Goal: Information Seeking & Learning: Learn about a topic

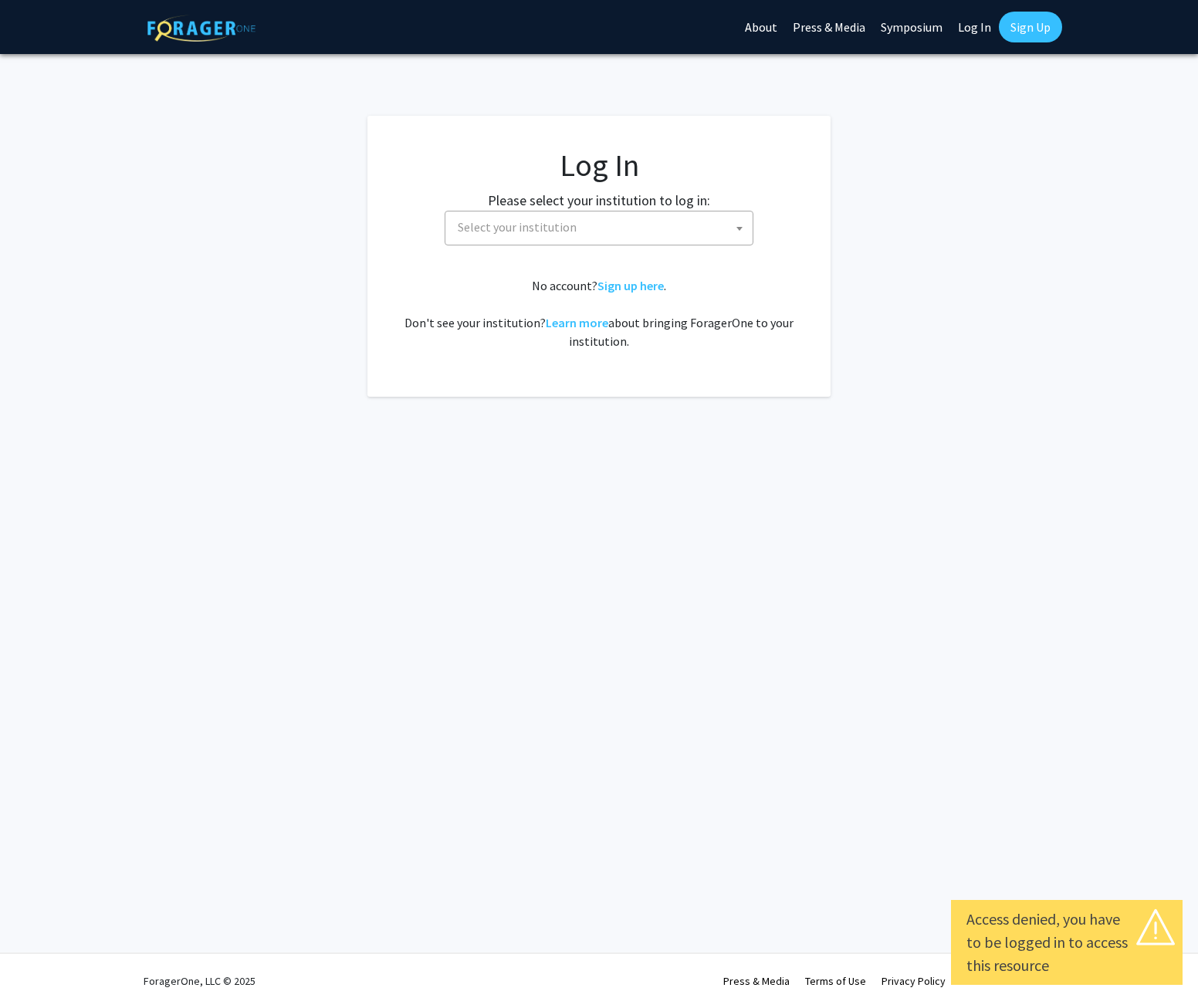
select select
click at [659, 239] on span "Select your institution" at bounding box center [602, 227] width 301 height 31
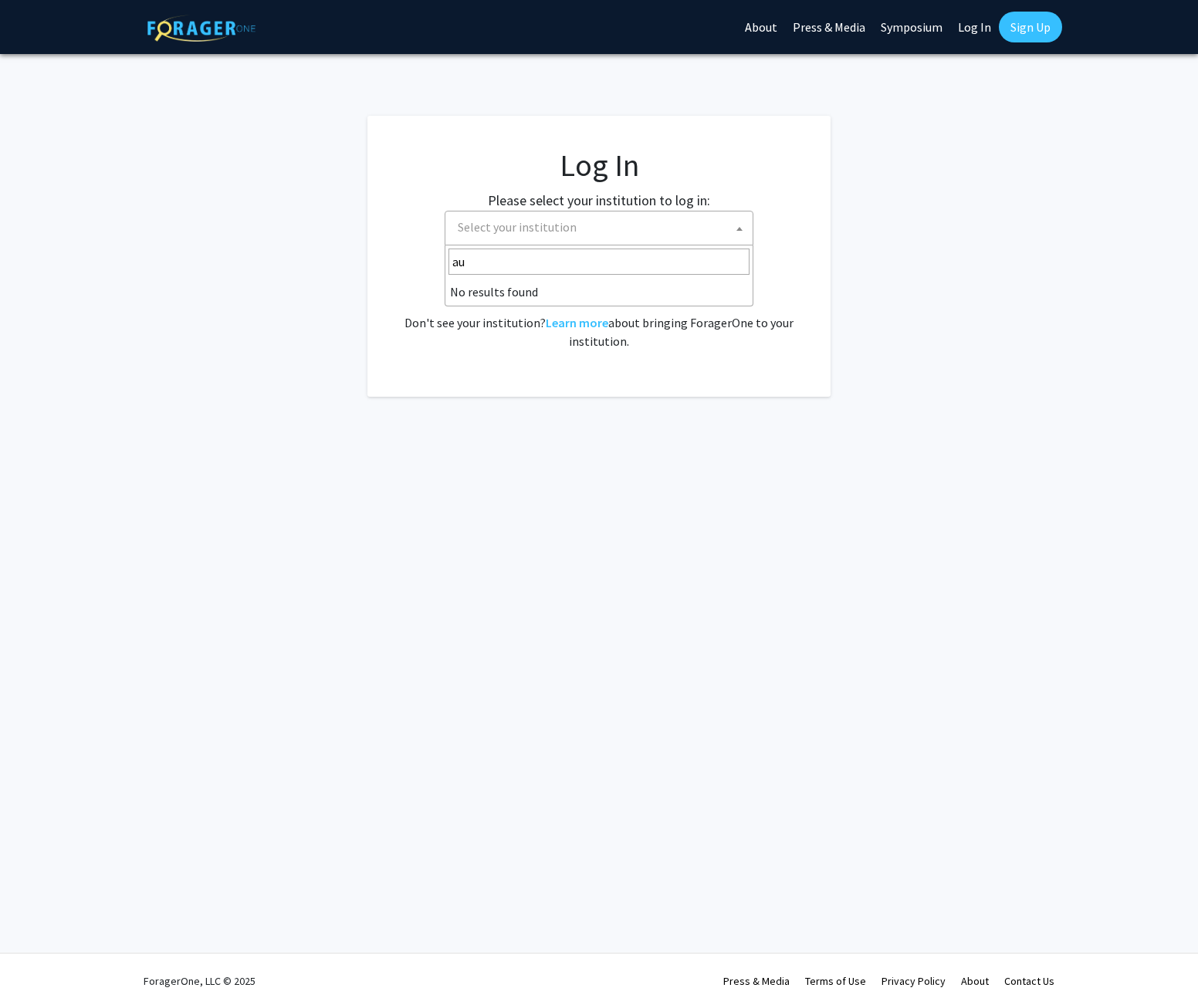
type input "a"
type input "j"
type input "h"
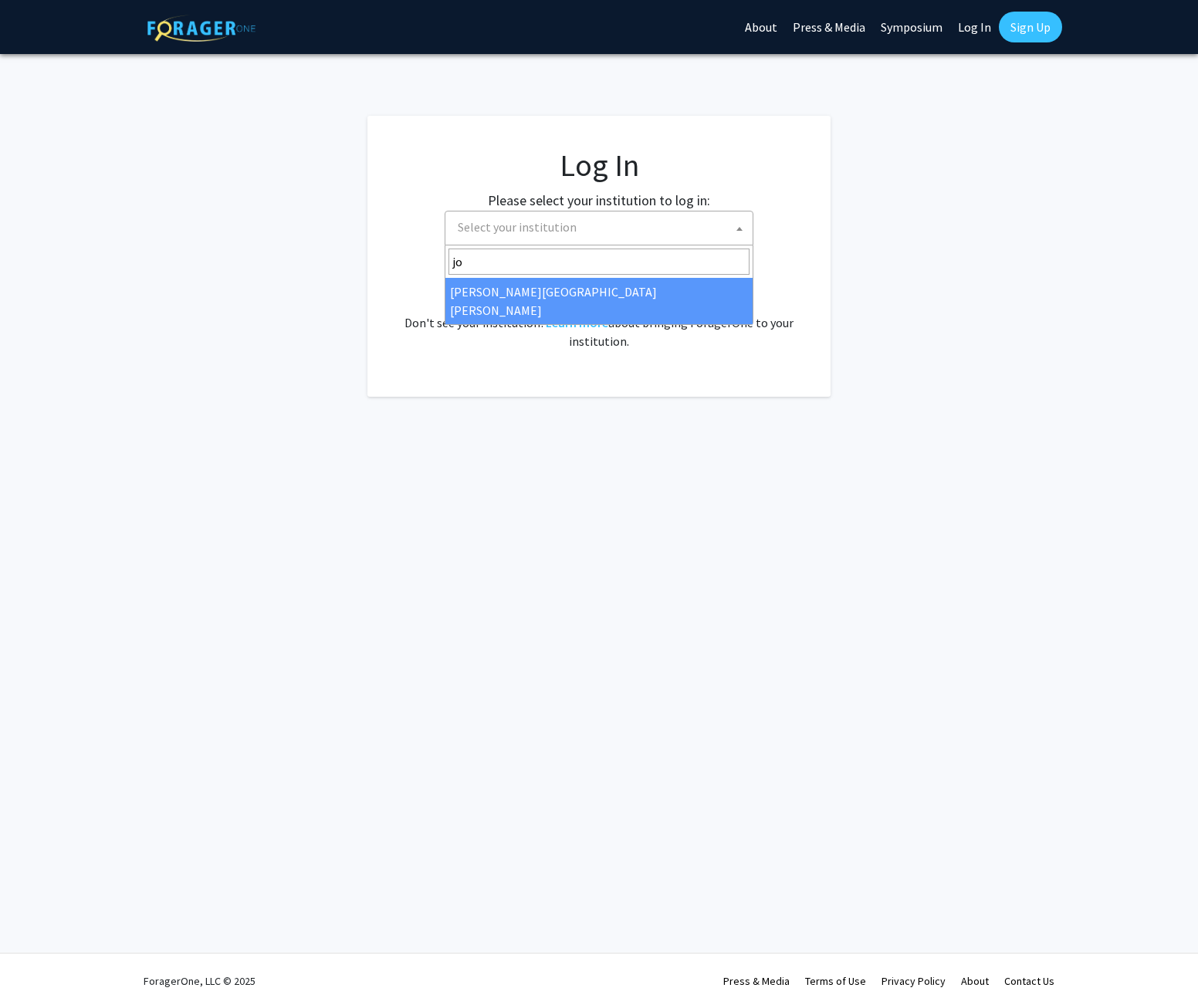
type input "joh"
select select "1"
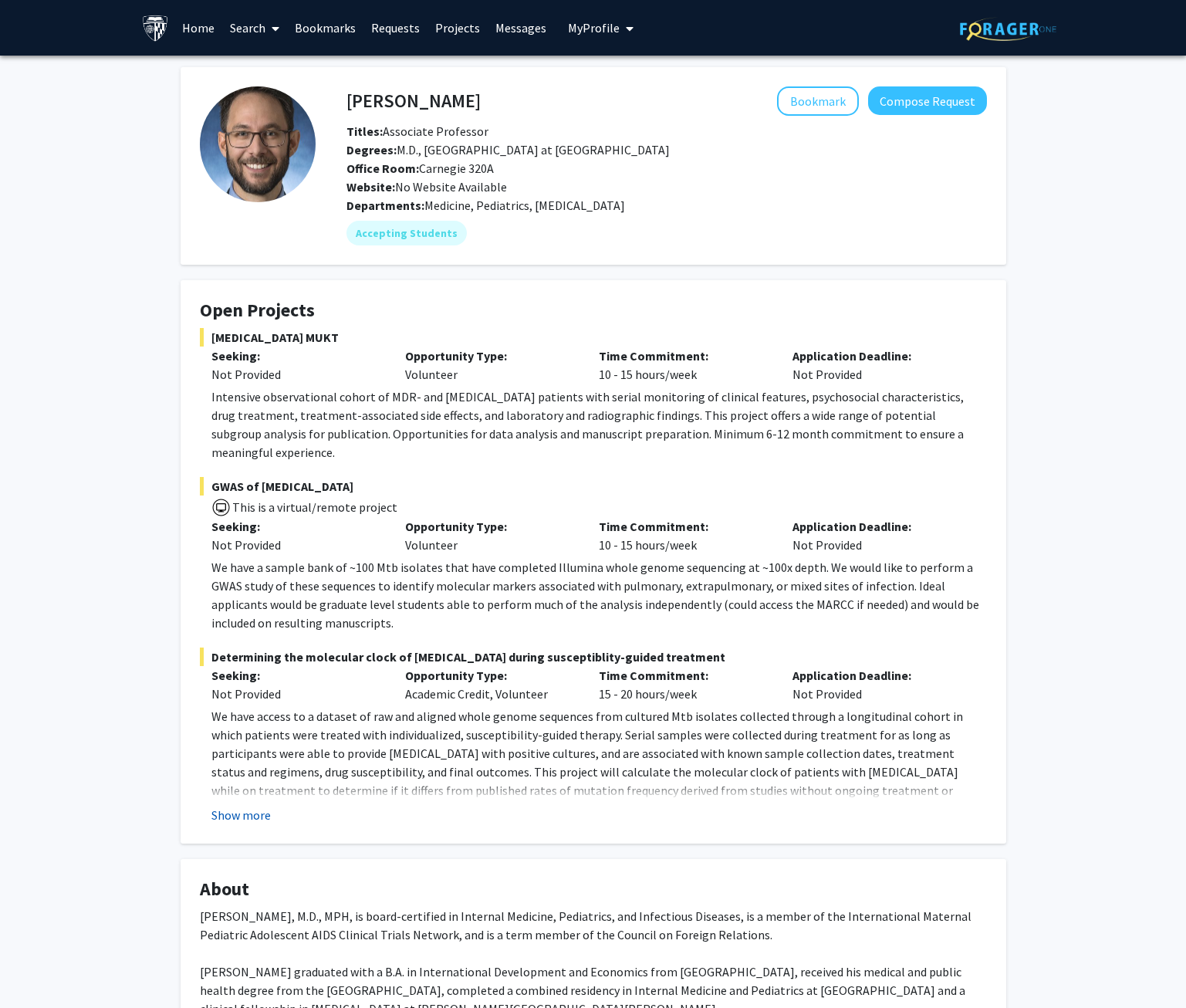
click at [252, 805] on button "Show more" at bounding box center [241, 814] width 59 height 18
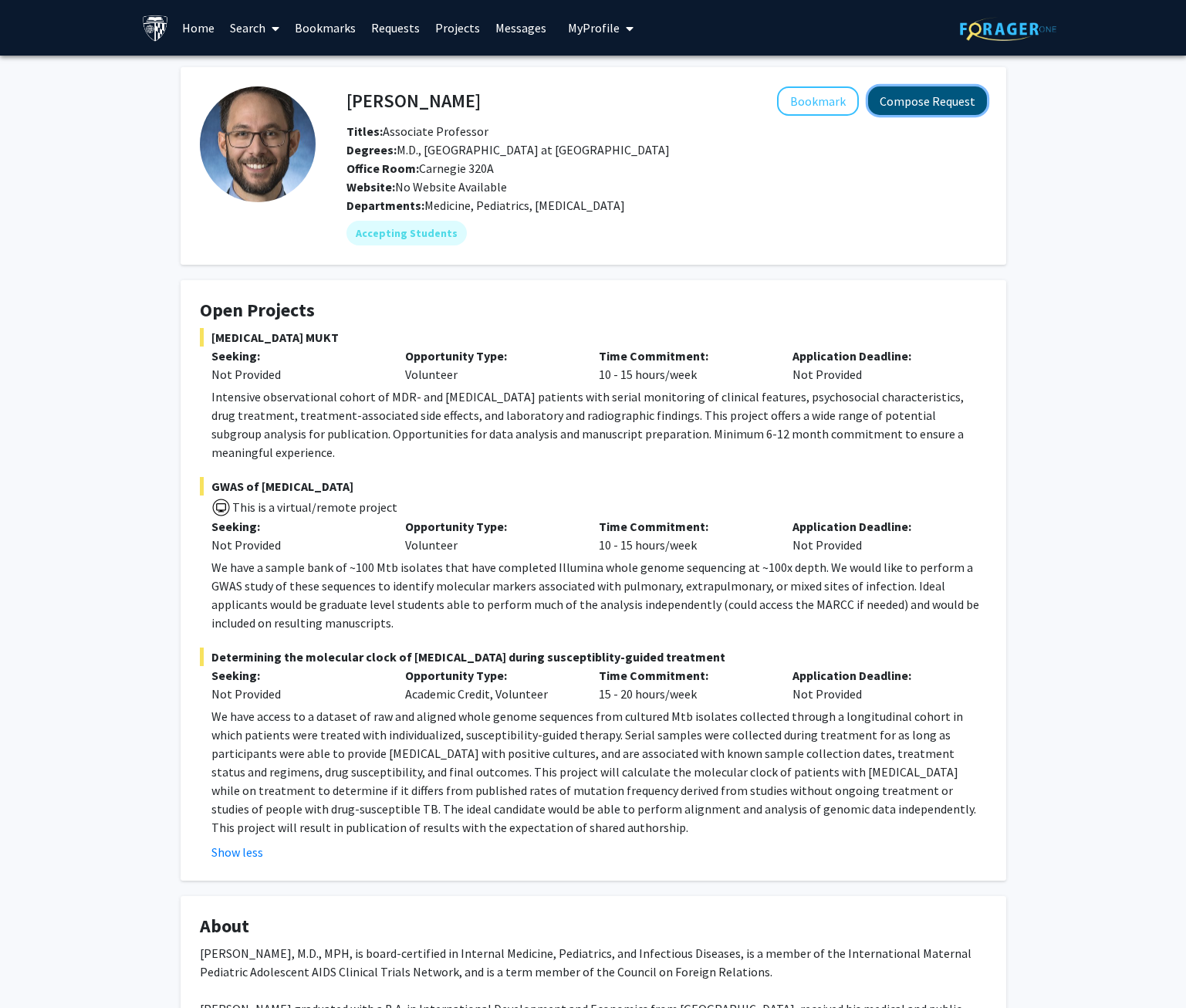
click at [926, 107] on button "Compose Request" at bounding box center [927, 101] width 119 height 29
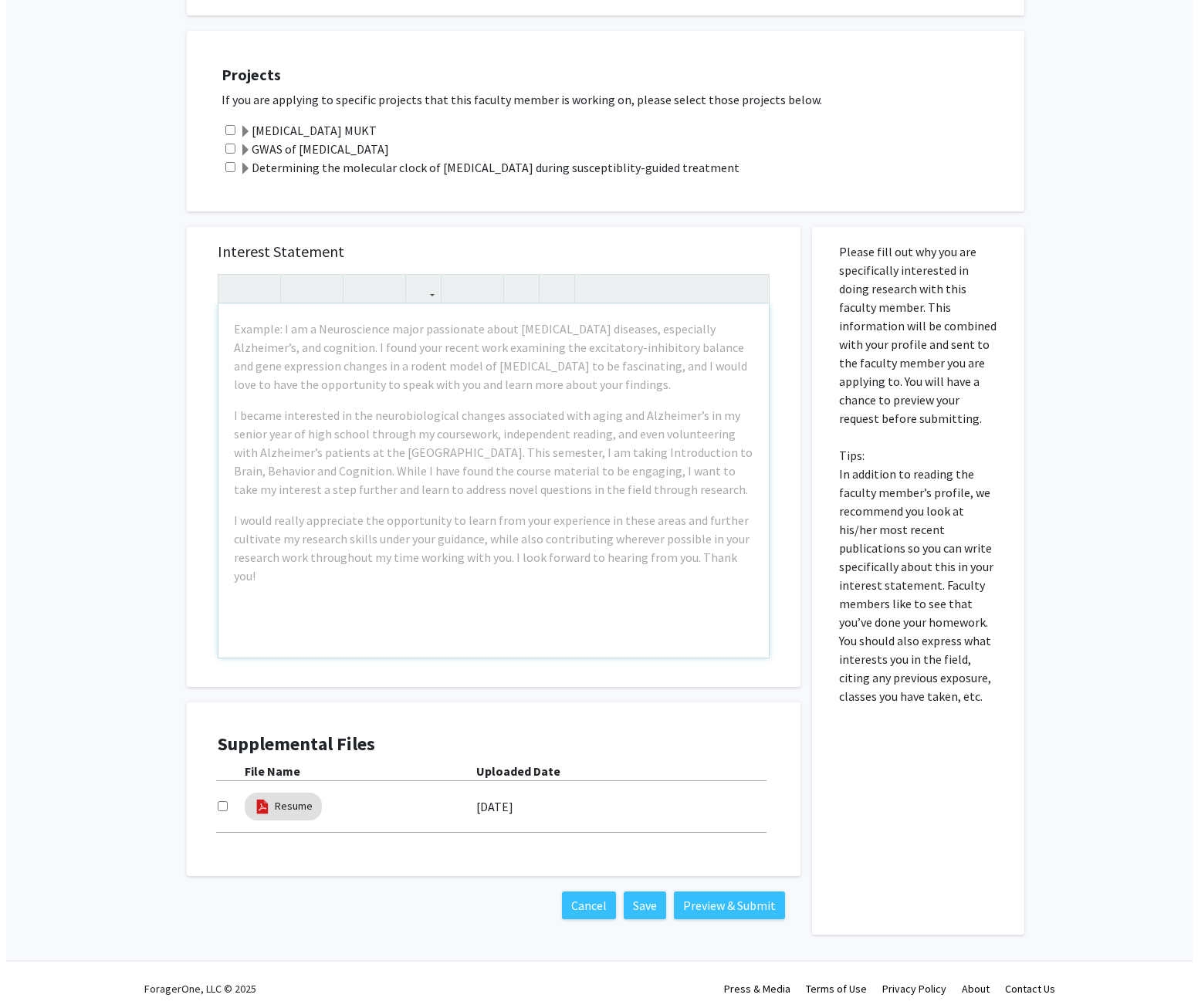
scroll to position [393, 0]
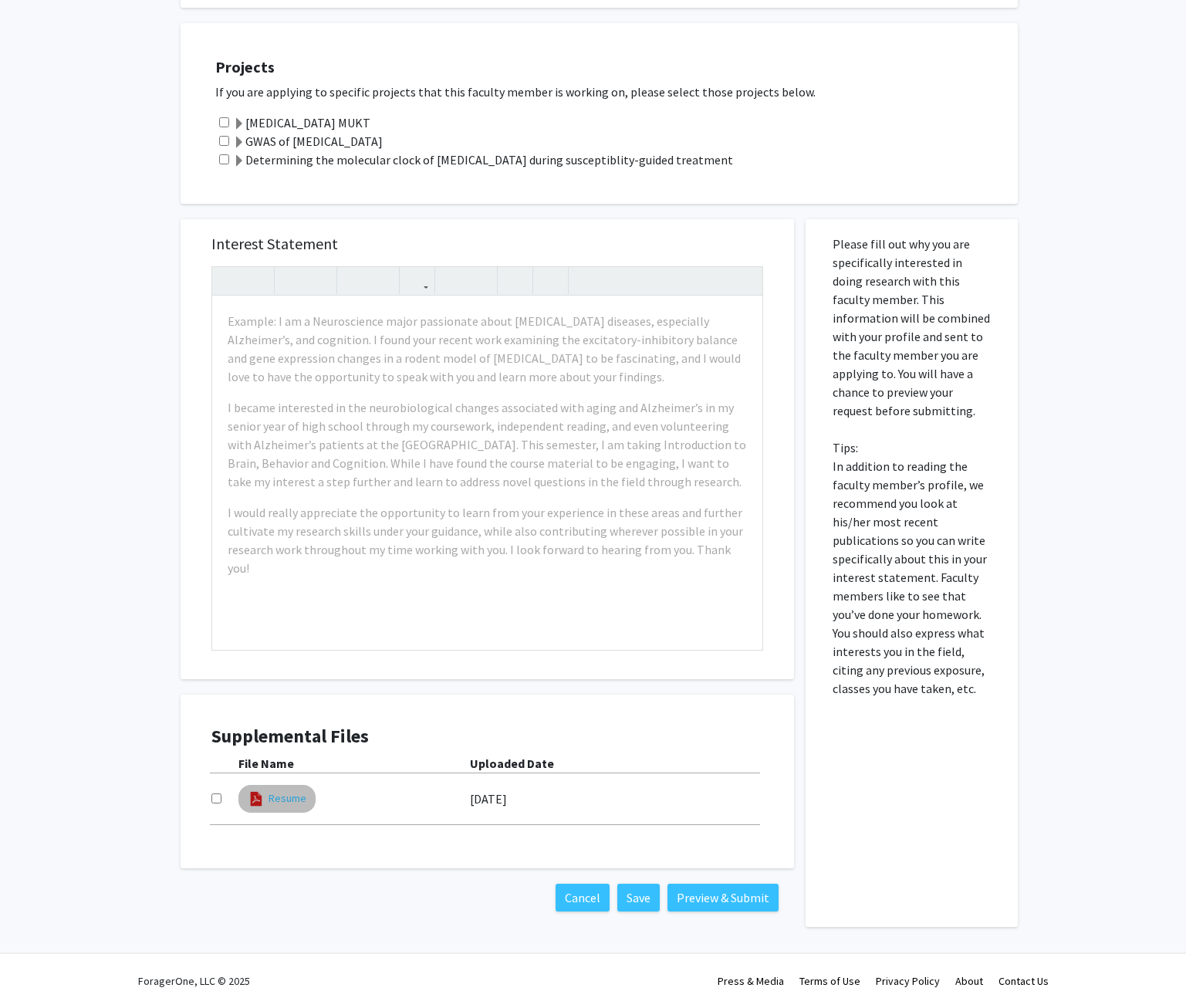
click at [290, 802] on link "Resume" at bounding box center [287, 798] width 38 height 17
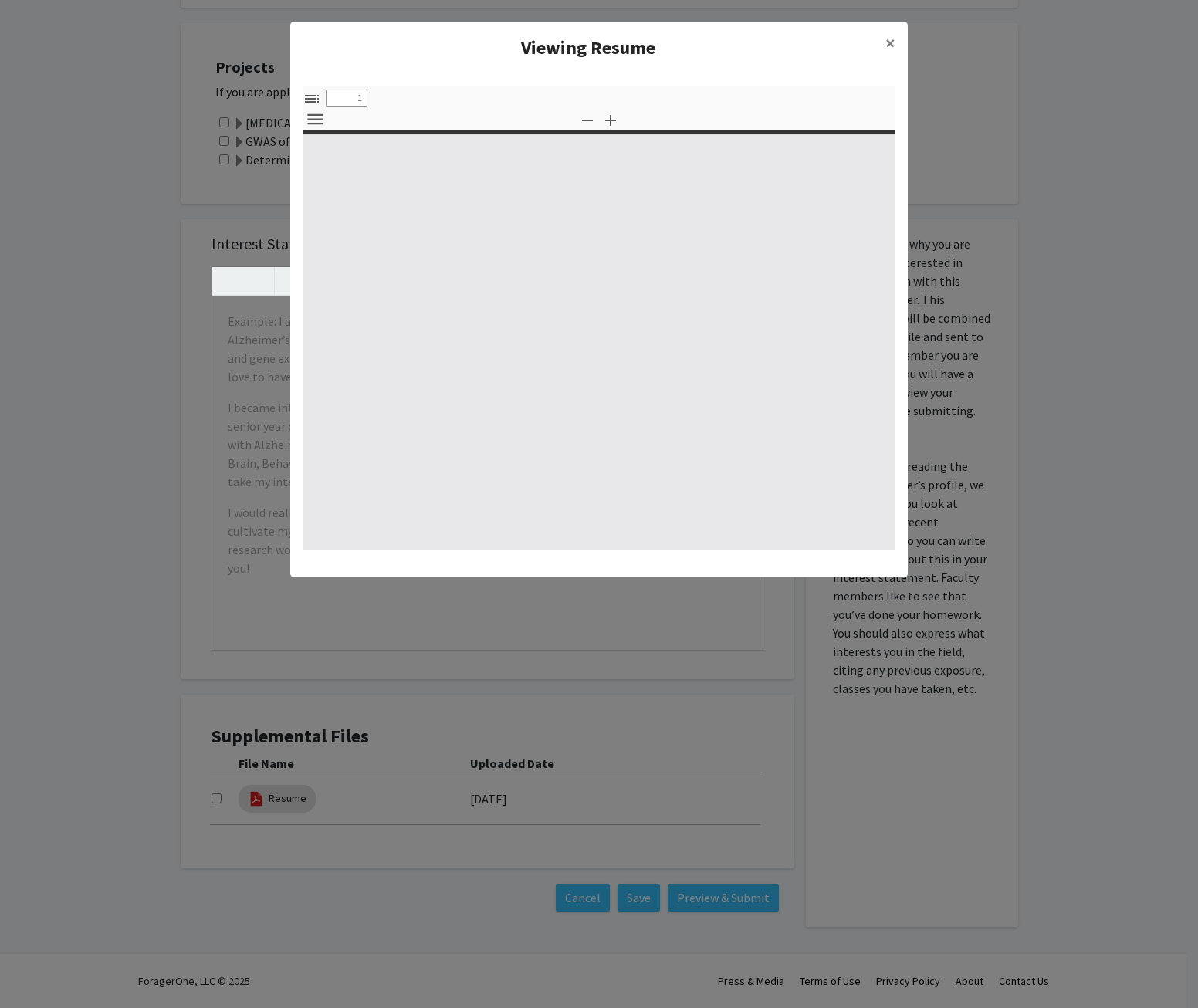
type input "0"
select select "custom"
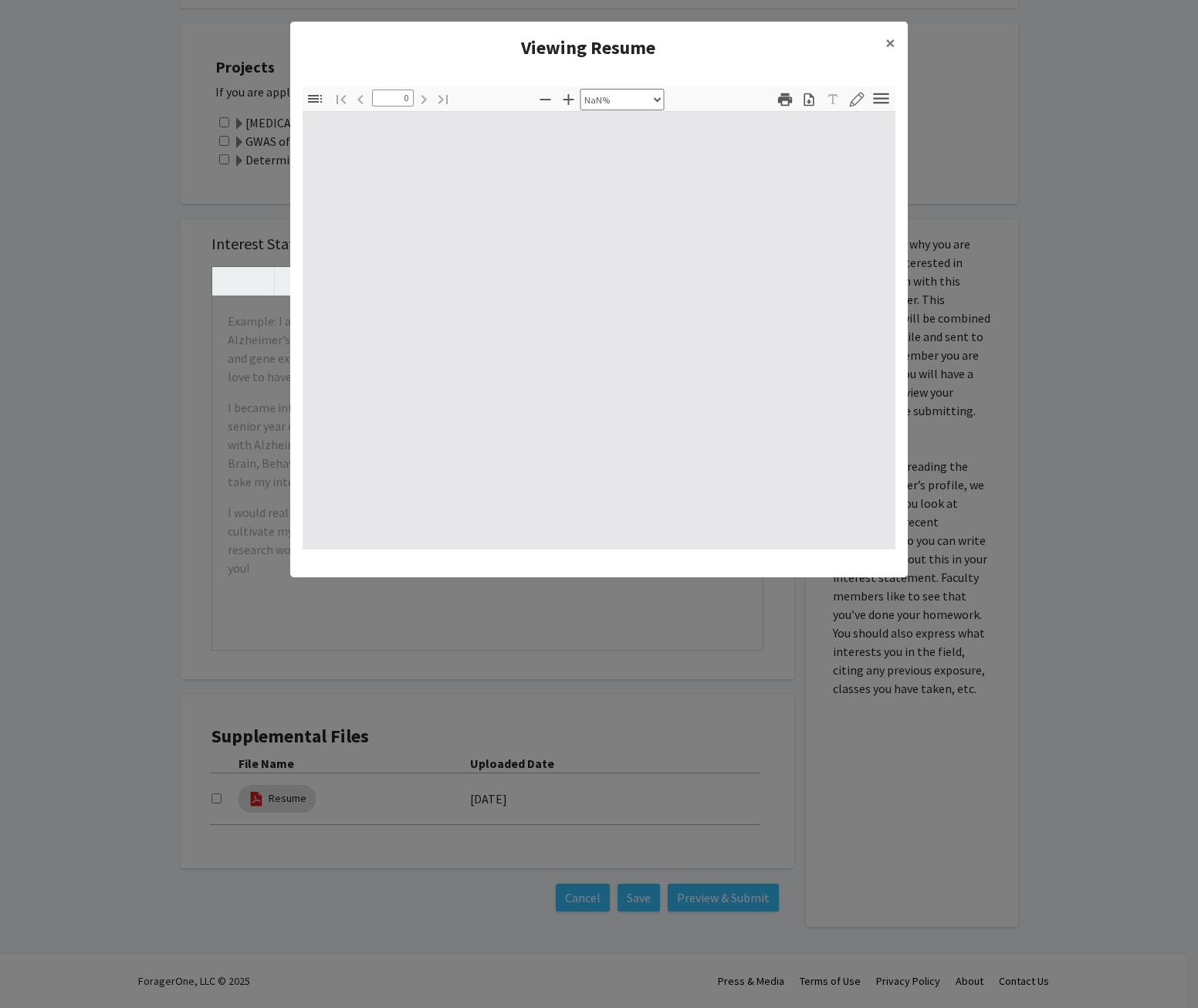
type input "1"
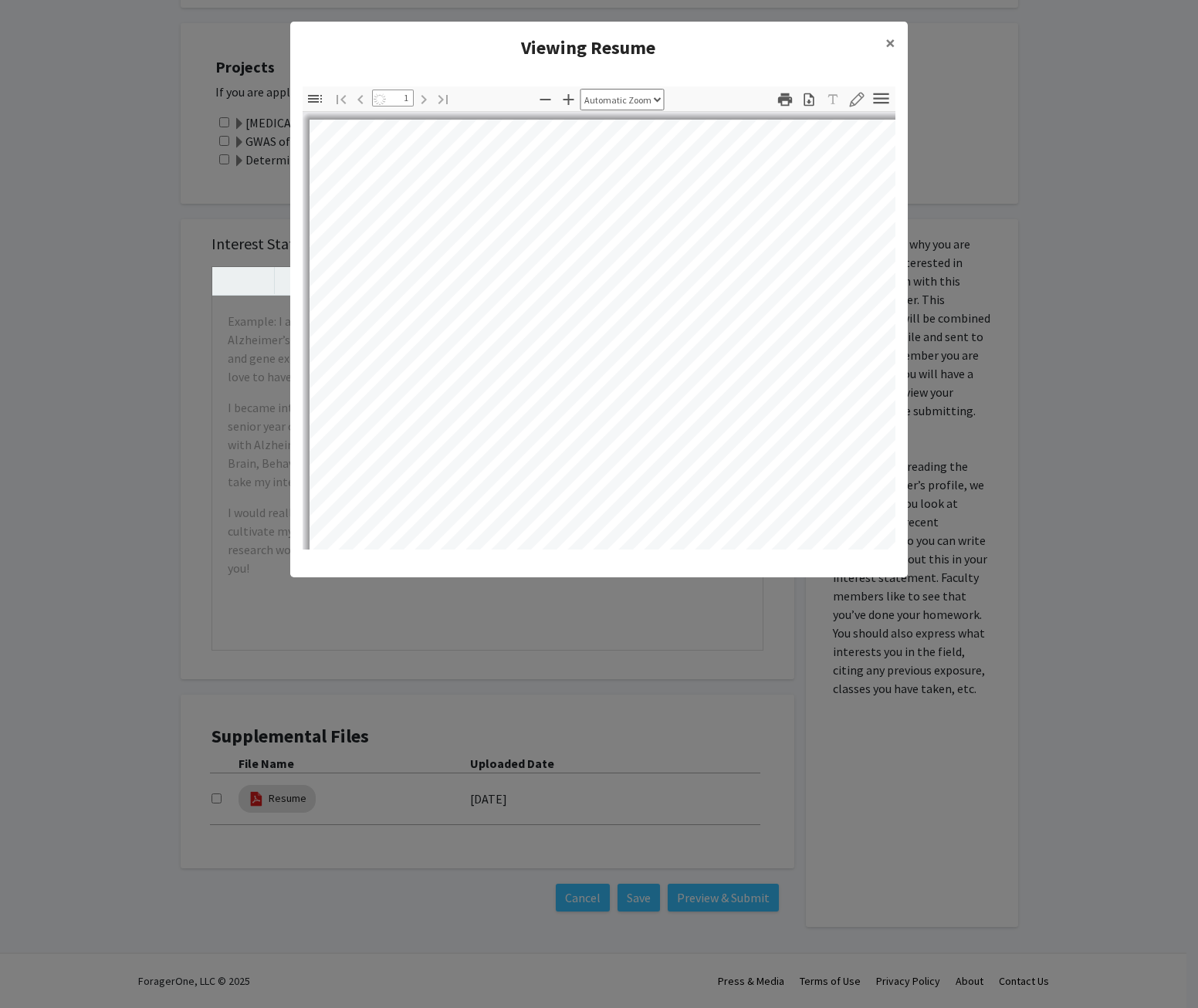
select select "auto"
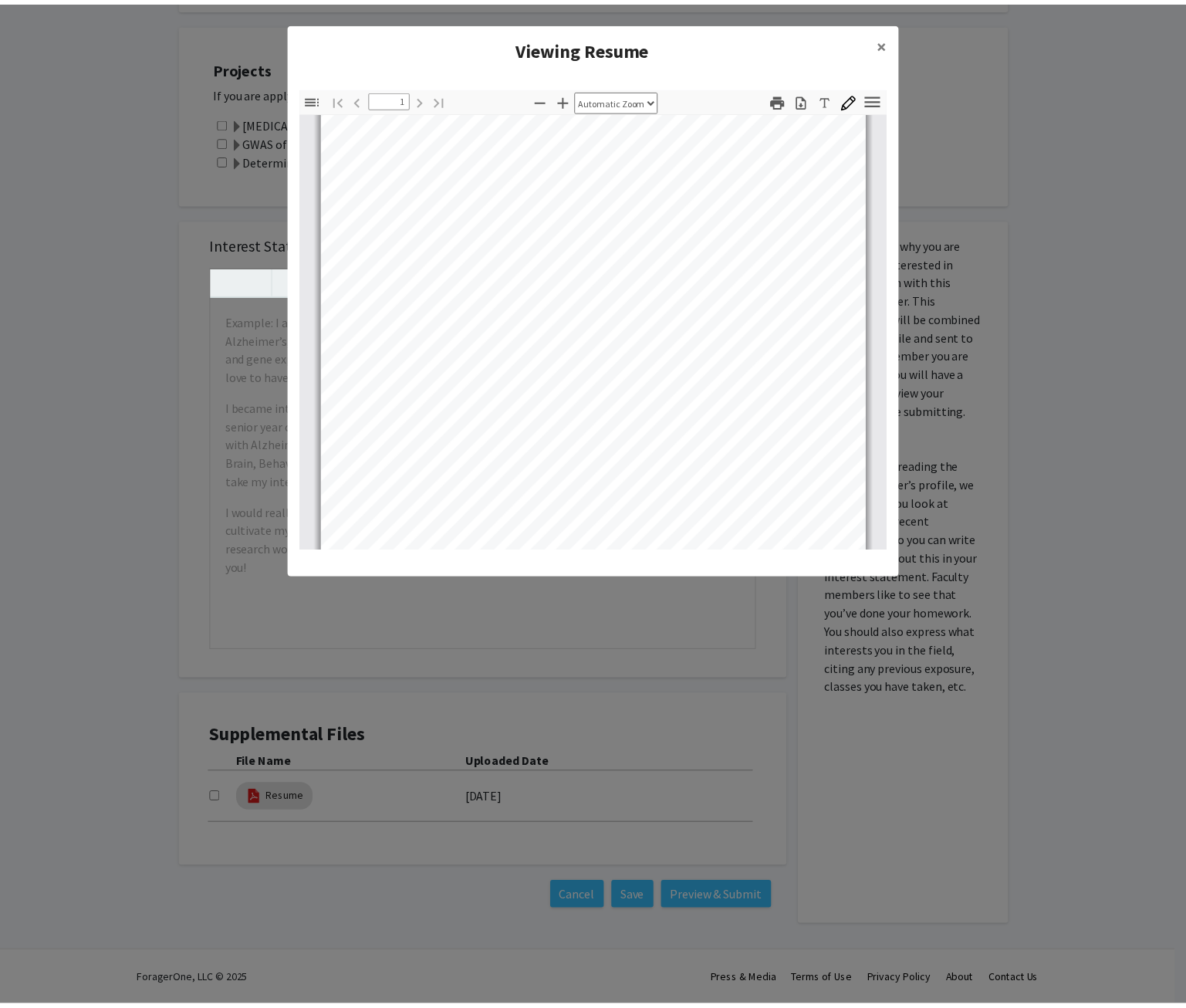
scroll to position [289, 0]
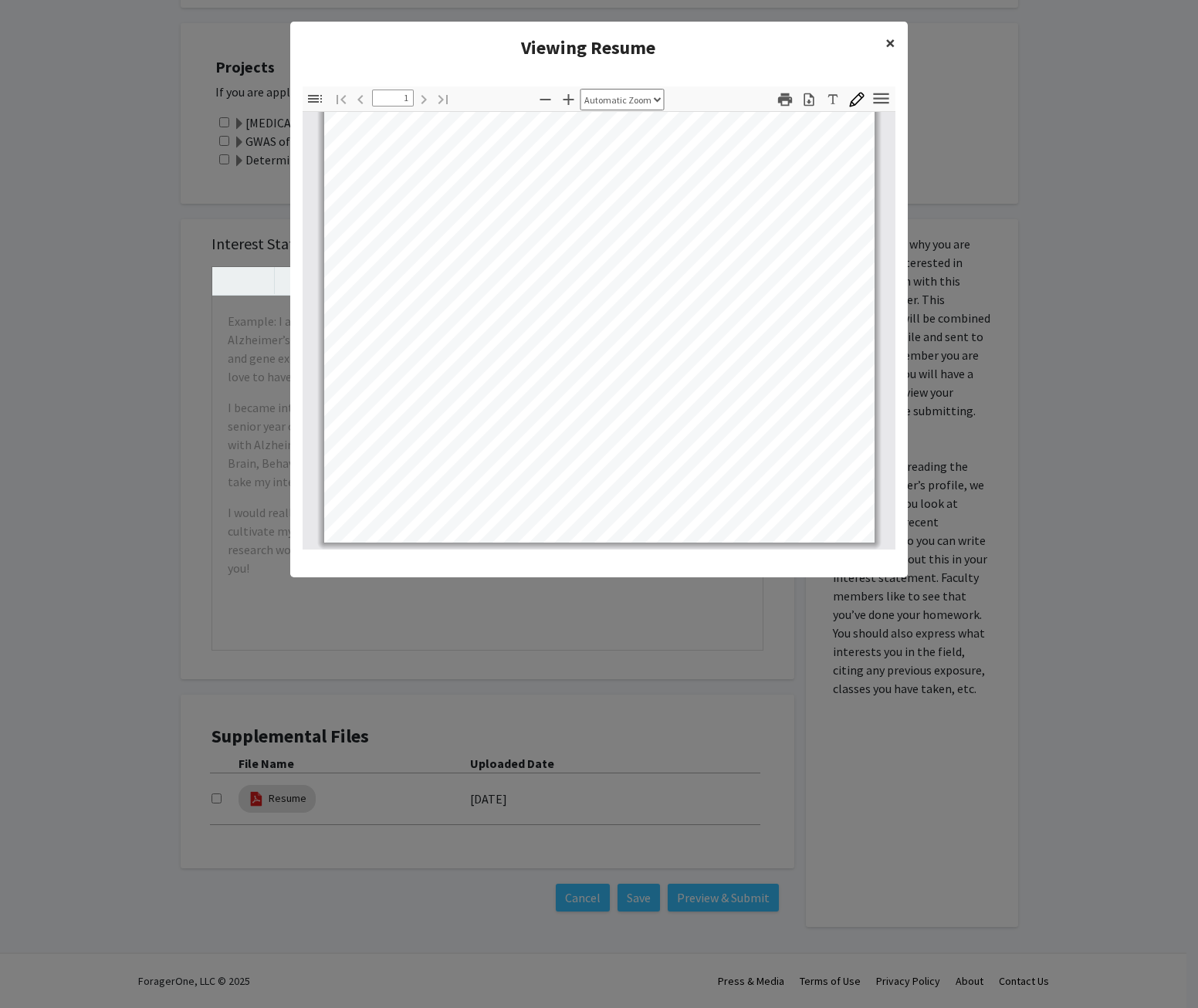
click at [890, 48] on span "×" at bounding box center [889, 42] width 10 height 24
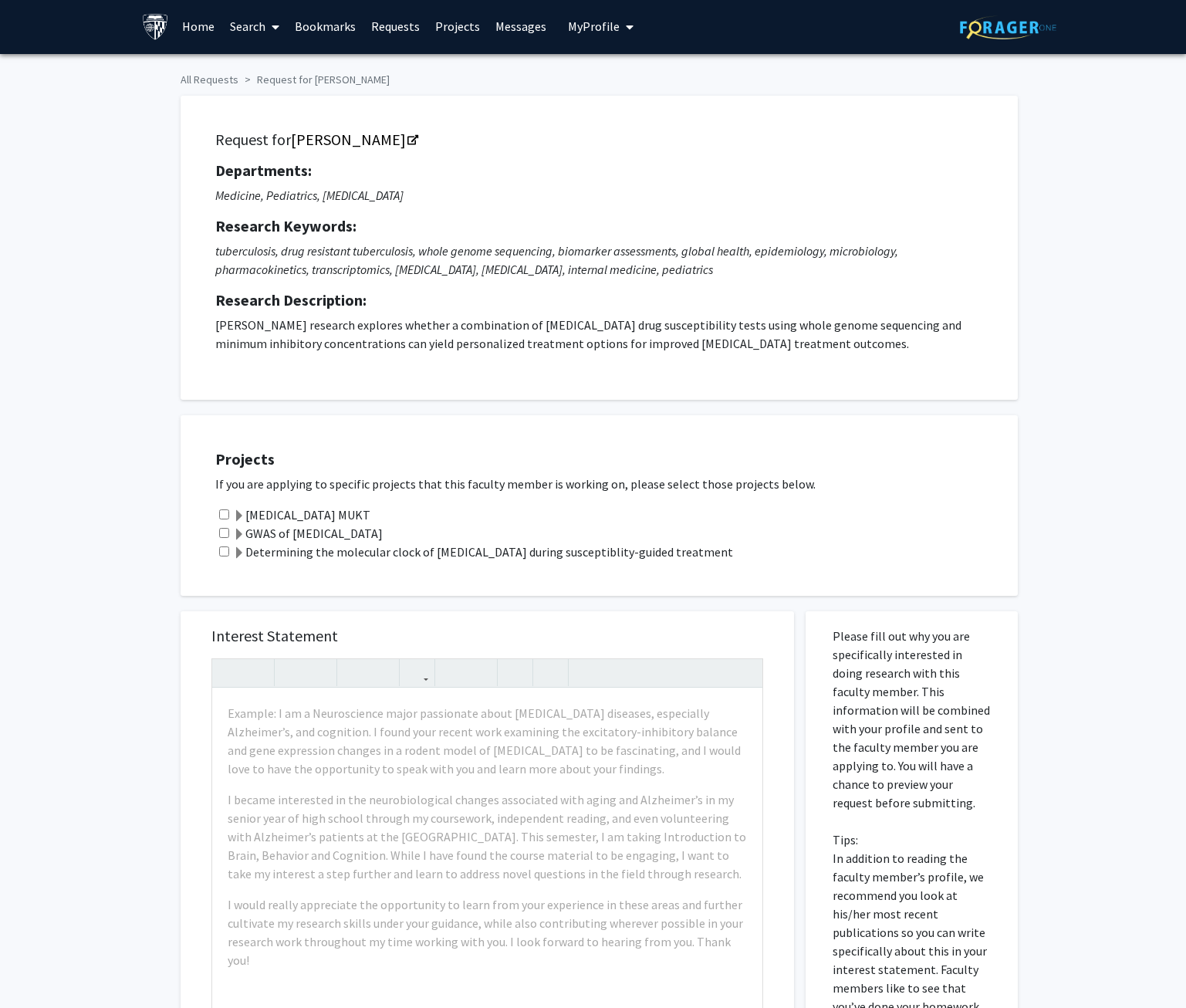
scroll to position [0, 0]
click at [243, 25] on link "Search" at bounding box center [254, 28] width 65 height 54
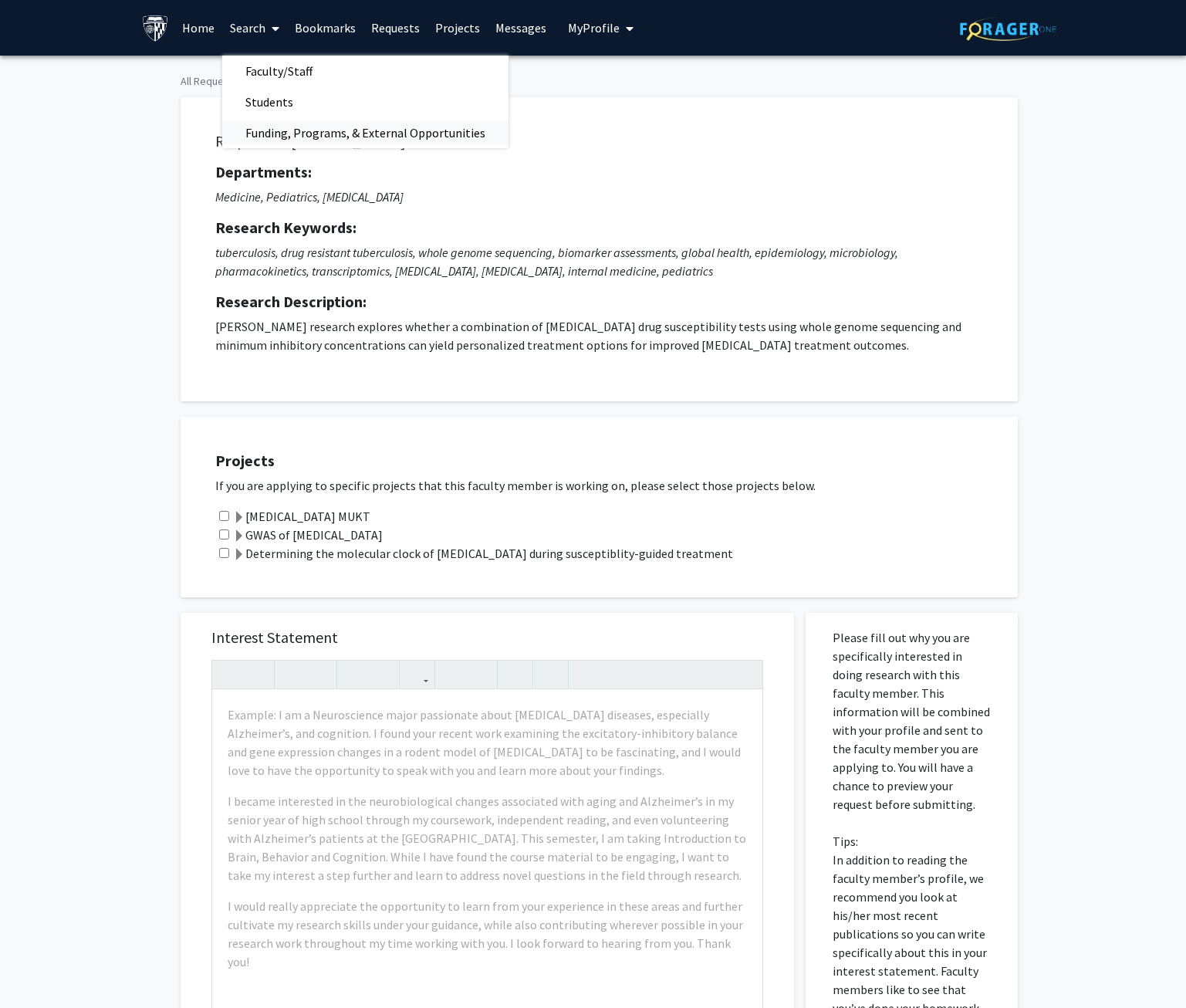
click at [302, 135] on span "Funding, Programs, & External Opportunities" at bounding box center [364, 132] width 286 height 31
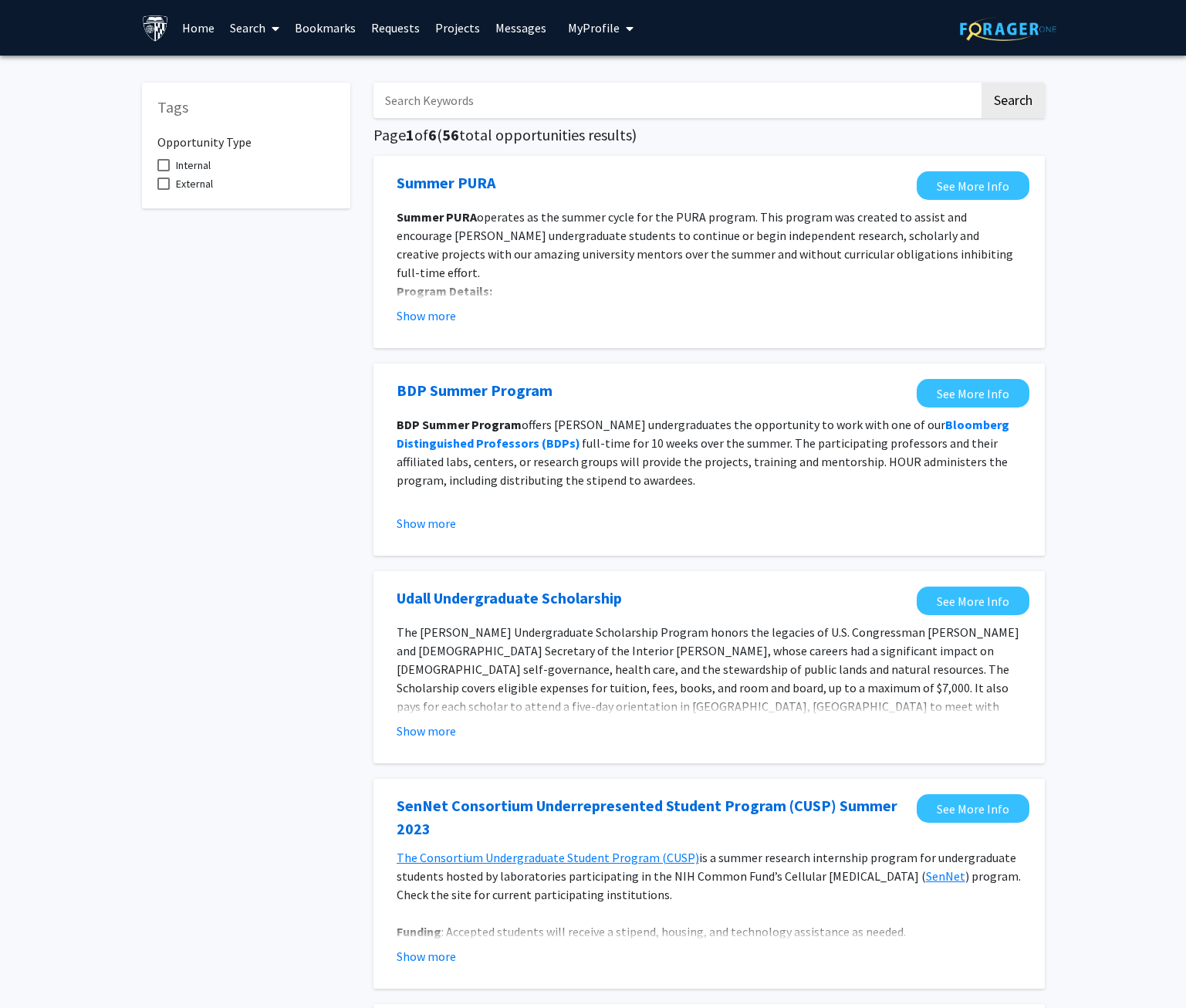
click at [511, 102] on input "Search Keywords" at bounding box center [676, 100] width 606 height 36
click at [981, 82] on button "Search" at bounding box center [1013, 100] width 63 height 36
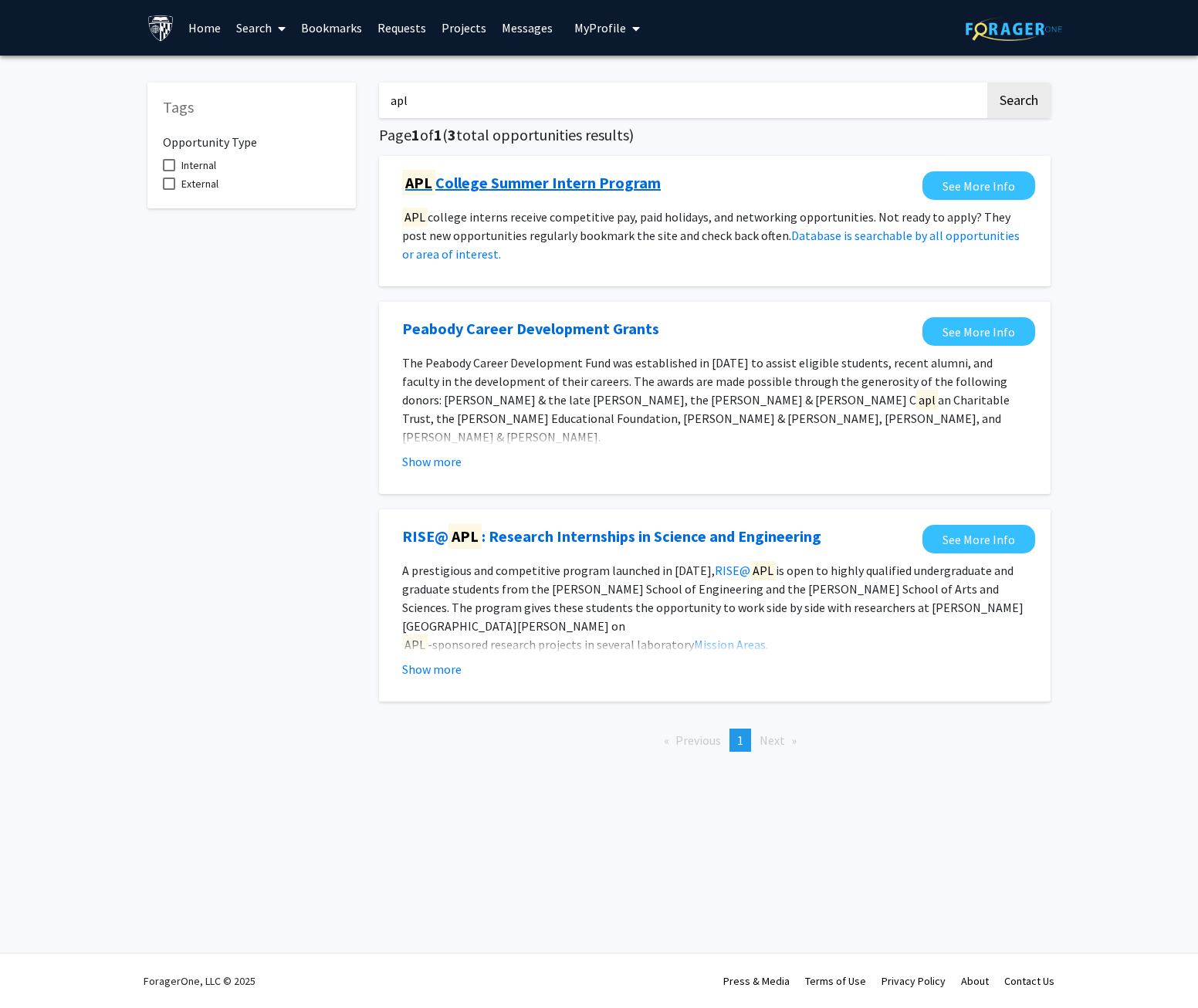
click at [630, 182] on link "APL College Summer Intern Program" at bounding box center [532, 183] width 259 height 23
click at [730, 543] on link "RISE@ APL : Research Internships in Science and Engineering" at bounding box center [611, 536] width 419 height 23
click at [488, 108] on input "apl" at bounding box center [681, 100] width 606 height 36
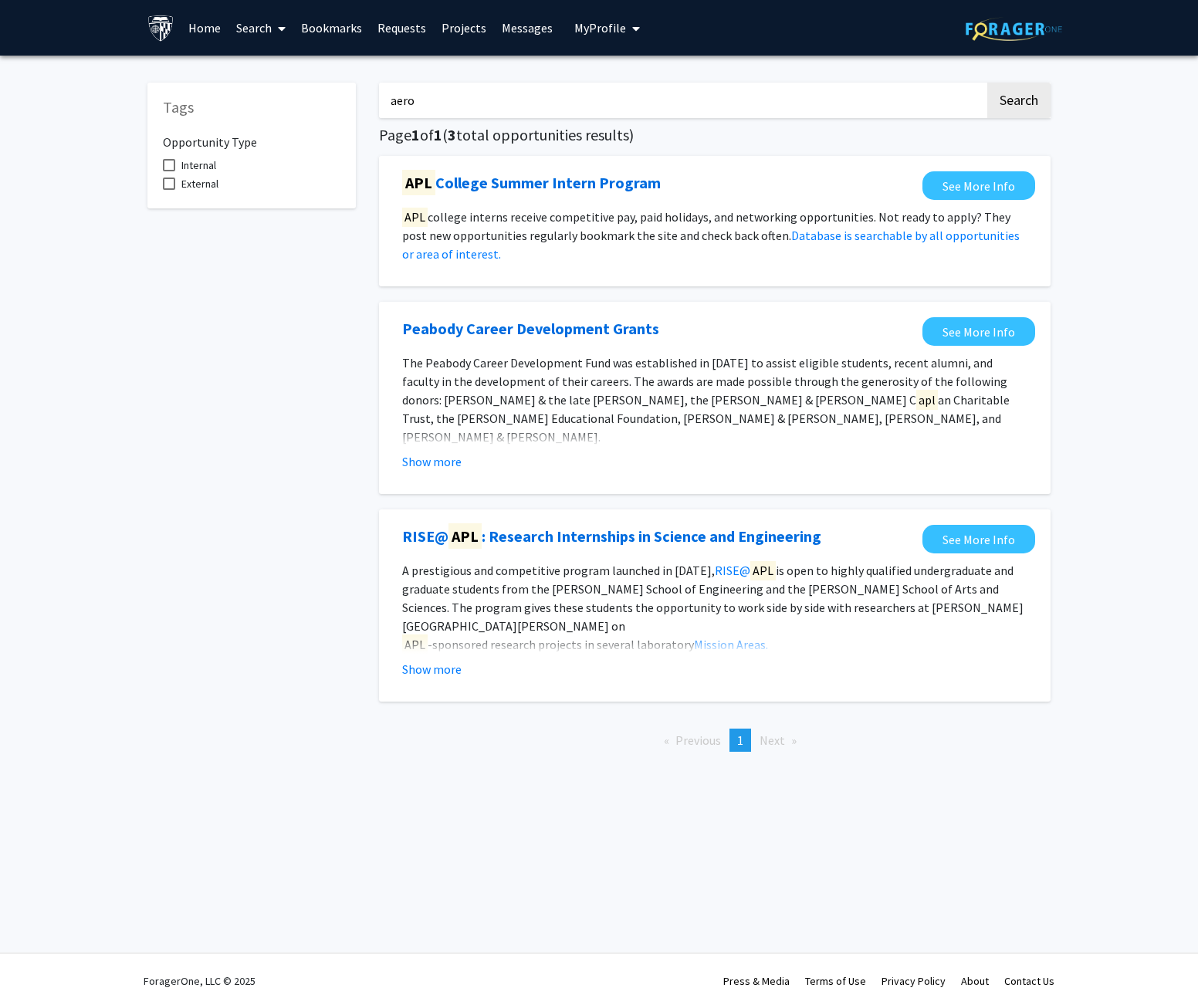
click at [987, 82] on button "Search" at bounding box center [1019, 100] width 63 height 36
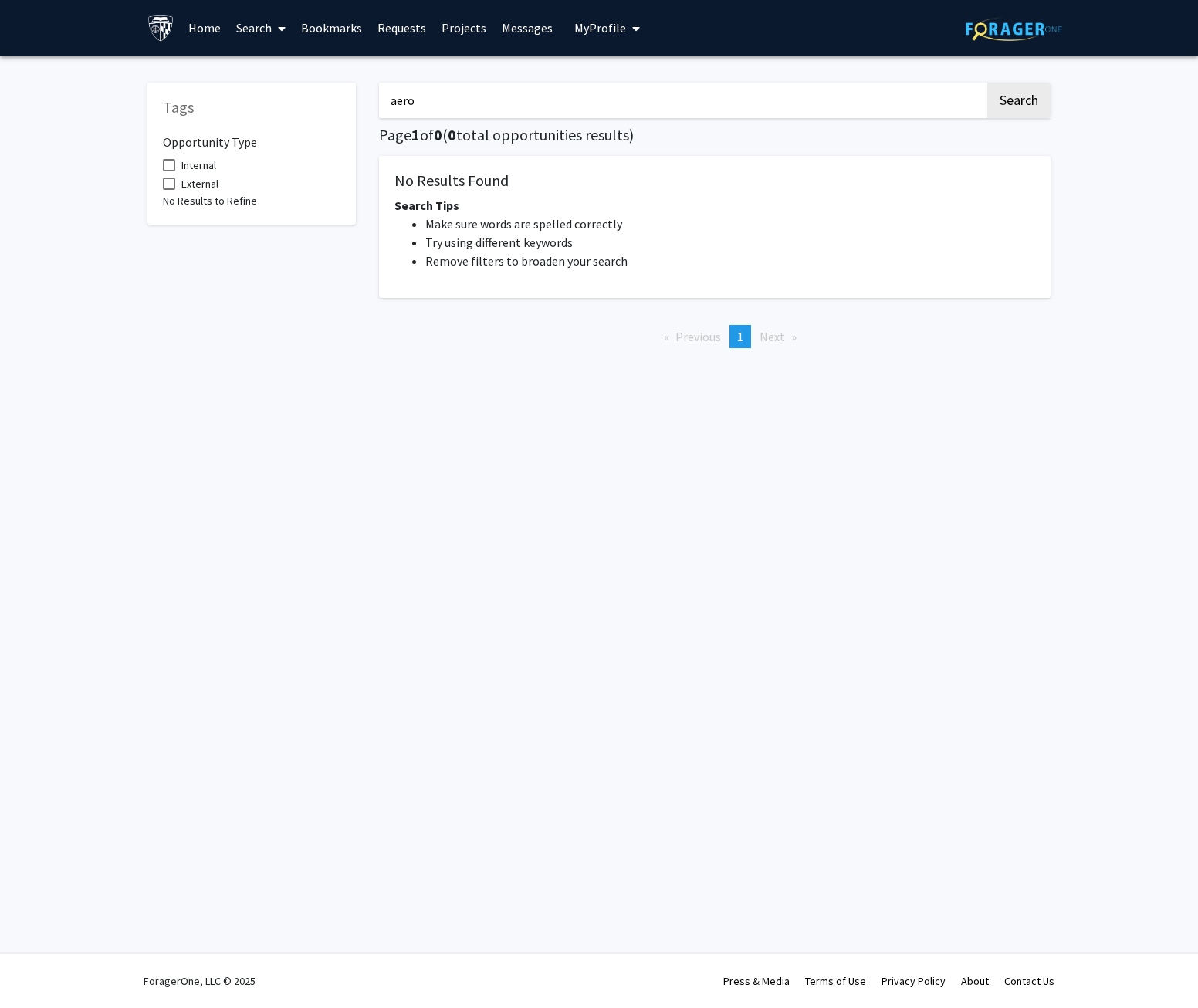
click at [488, 108] on input "aero" at bounding box center [681, 100] width 606 height 36
click at [516, 107] on input "aero" at bounding box center [681, 100] width 606 height 36
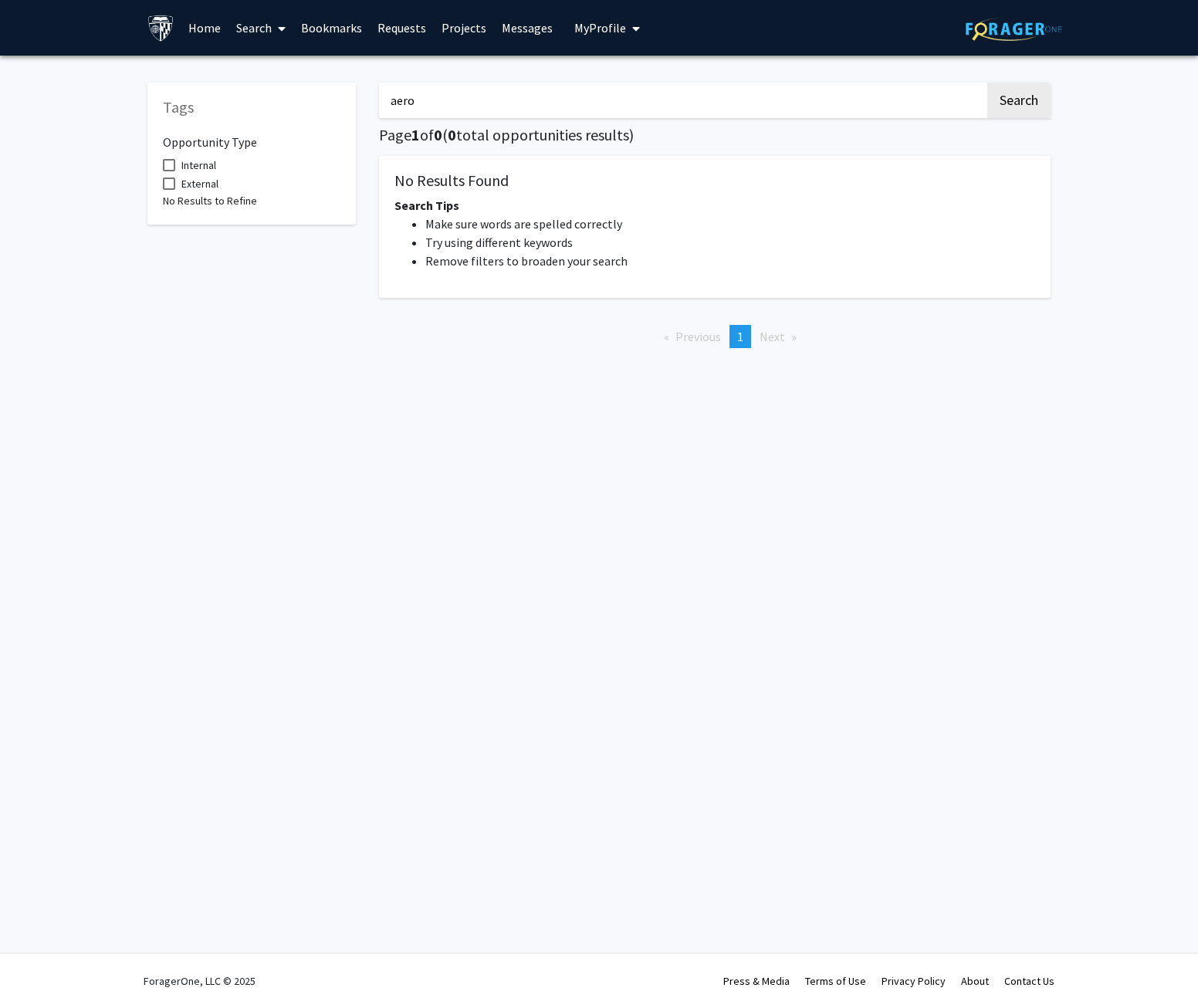
click at [516, 107] on input "aero" at bounding box center [681, 100] width 606 height 36
click at [582, 79] on div "aero Search Page 1 of 0 ( 0 total opportunities results) No Results Found Searc…" at bounding box center [714, 213] width 694 height 293
click at [582, 95] on input "aero" at bounding box center [681, 100] width 606 height 36
type input "a"
click at [987, 82] on button "Search" at bounding box center [1019, 100] width 63 height 36
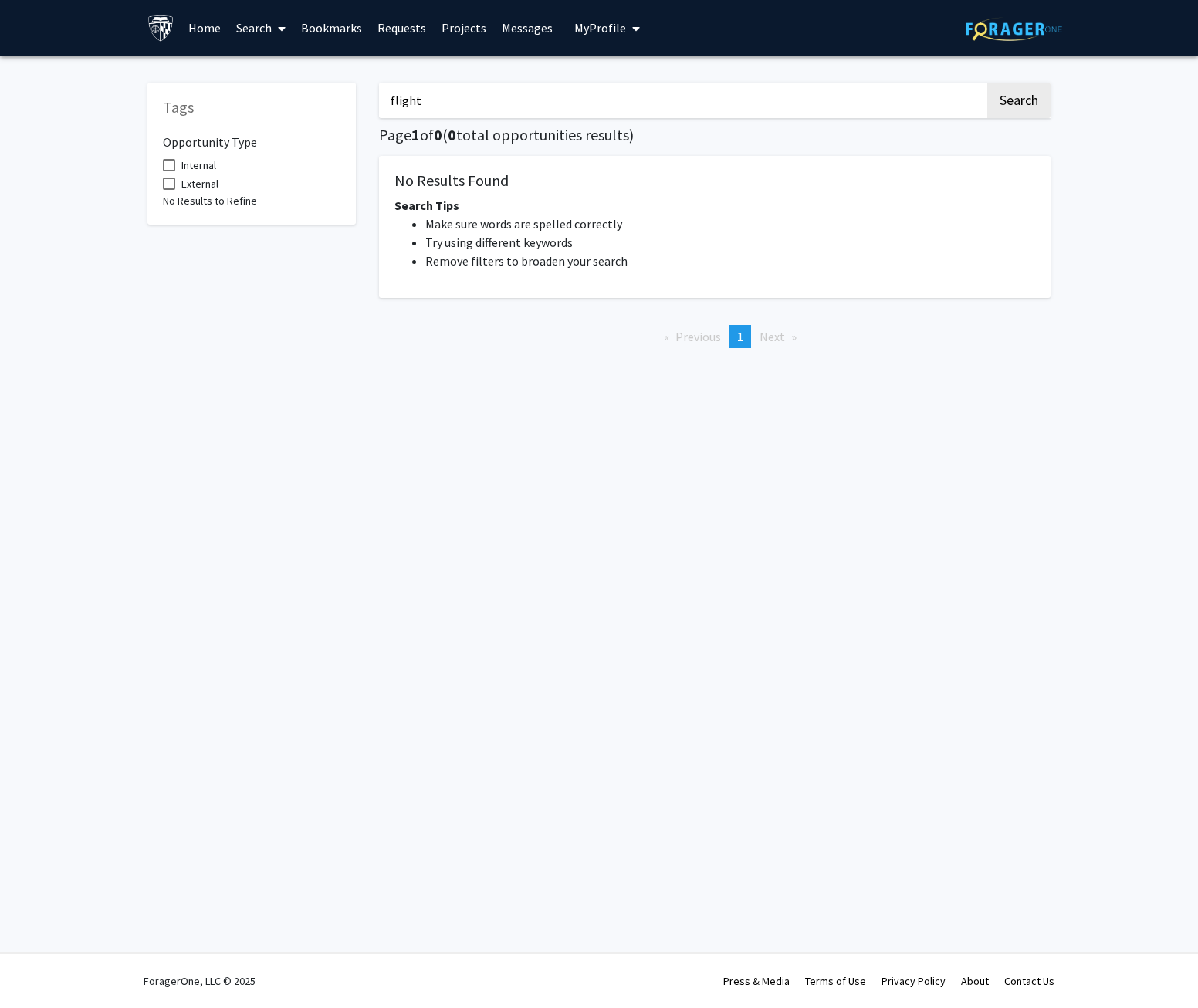
click at [581, 95] on input "flight" at bounding box center [681, 100] width 606 height 36
type input "f"
click at [987, 82] on button "Search" at bounding box center [1019, 100] width 63 height 36
click at [581, 95] on input "dynamics" at bounding box center [681, 100] width 606 height 36
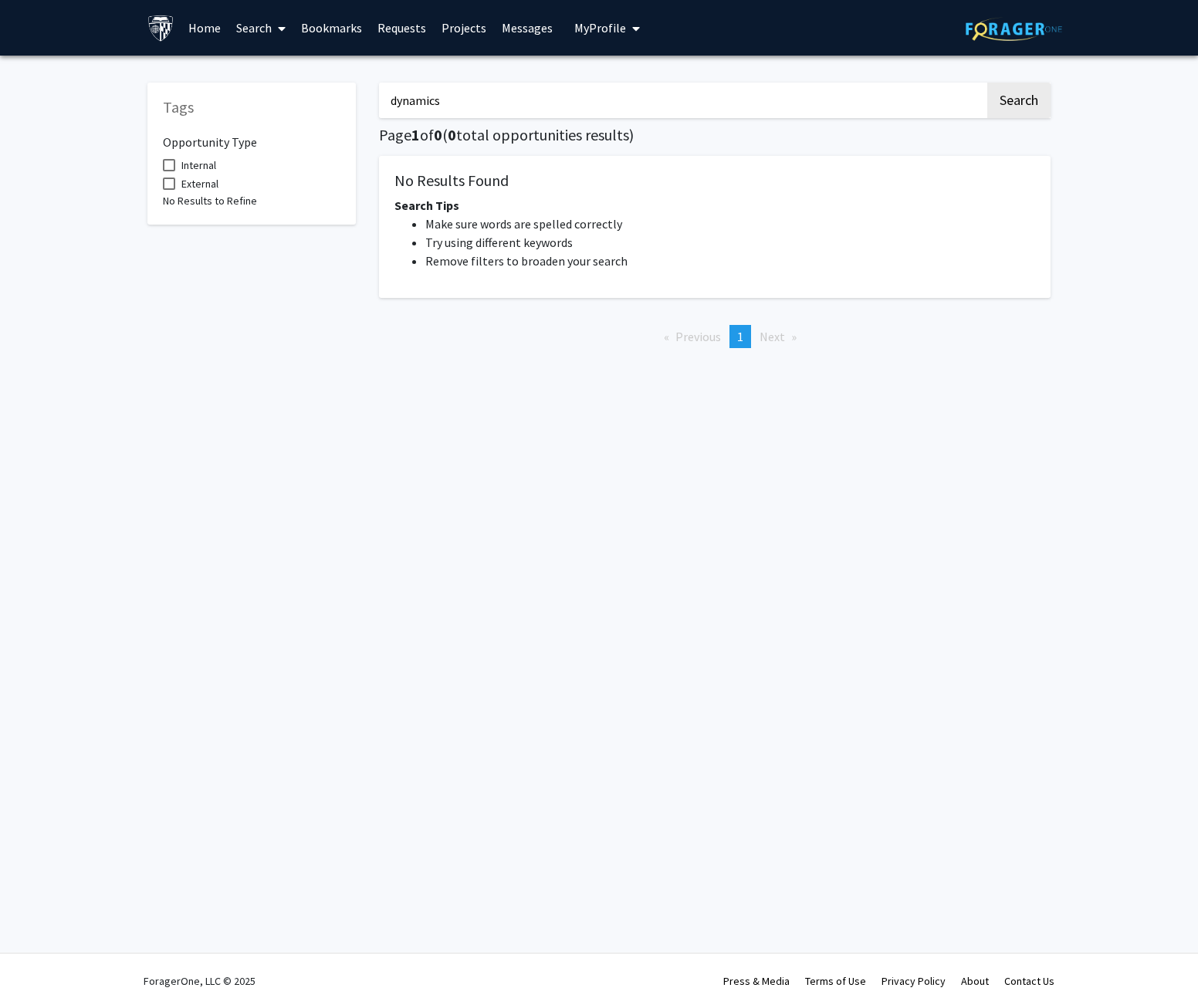
click at [581, 95] on input "dynamics" at bounding box center [681, 100] width 606 height 36
type input "control"
click at [987, 82] on button "Search" at bounding box center [1019, 100] width 63 height 36
click at [581, 95] on input "control" at bounding box center [681, 100] width 606 height 36
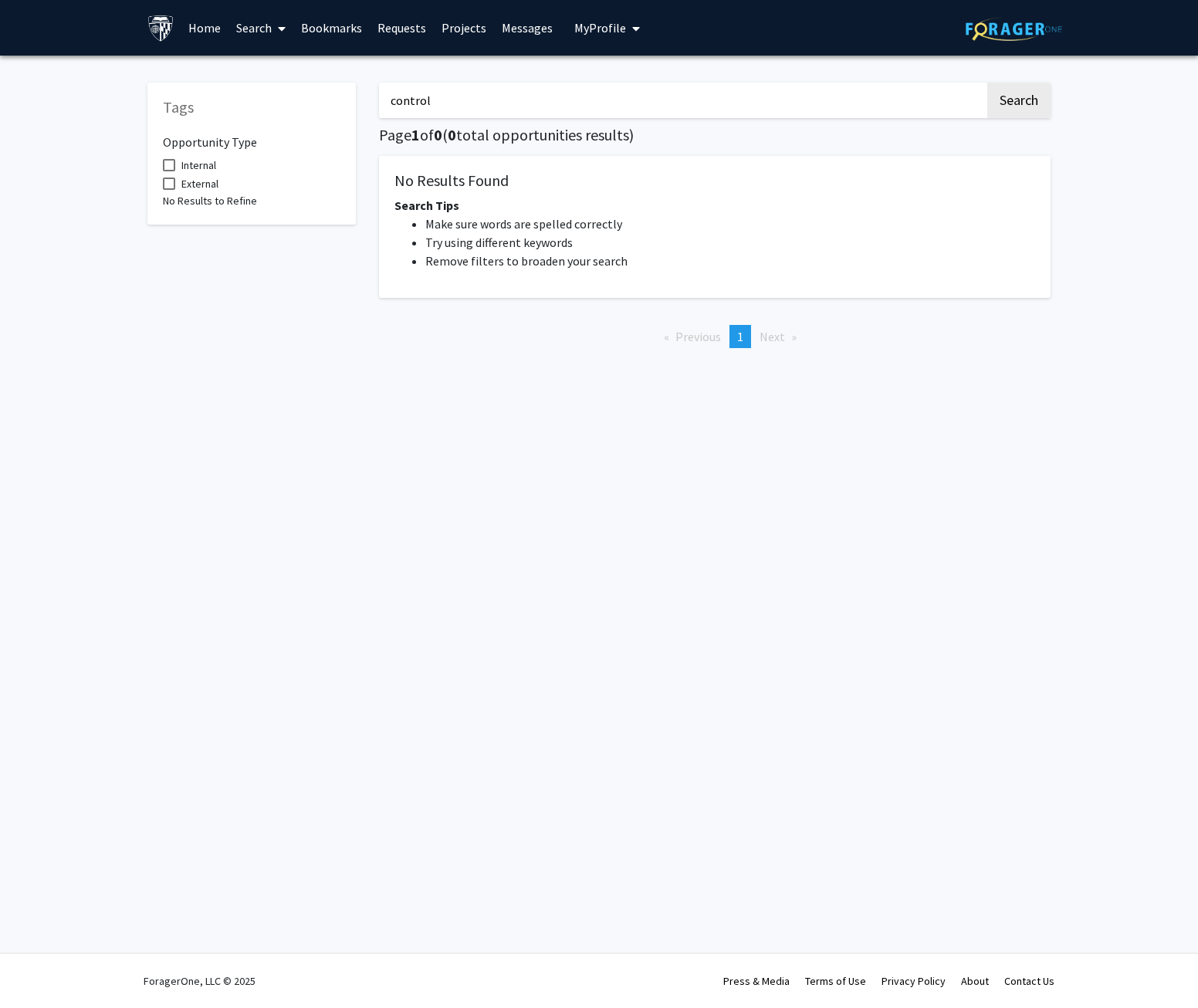
click at [581, 95] on input "control" at bounding box center [681, 100] width 606 height 36
click at [997, 102] on button "Search" at bounding box center [1019, 100] width 63 height 36
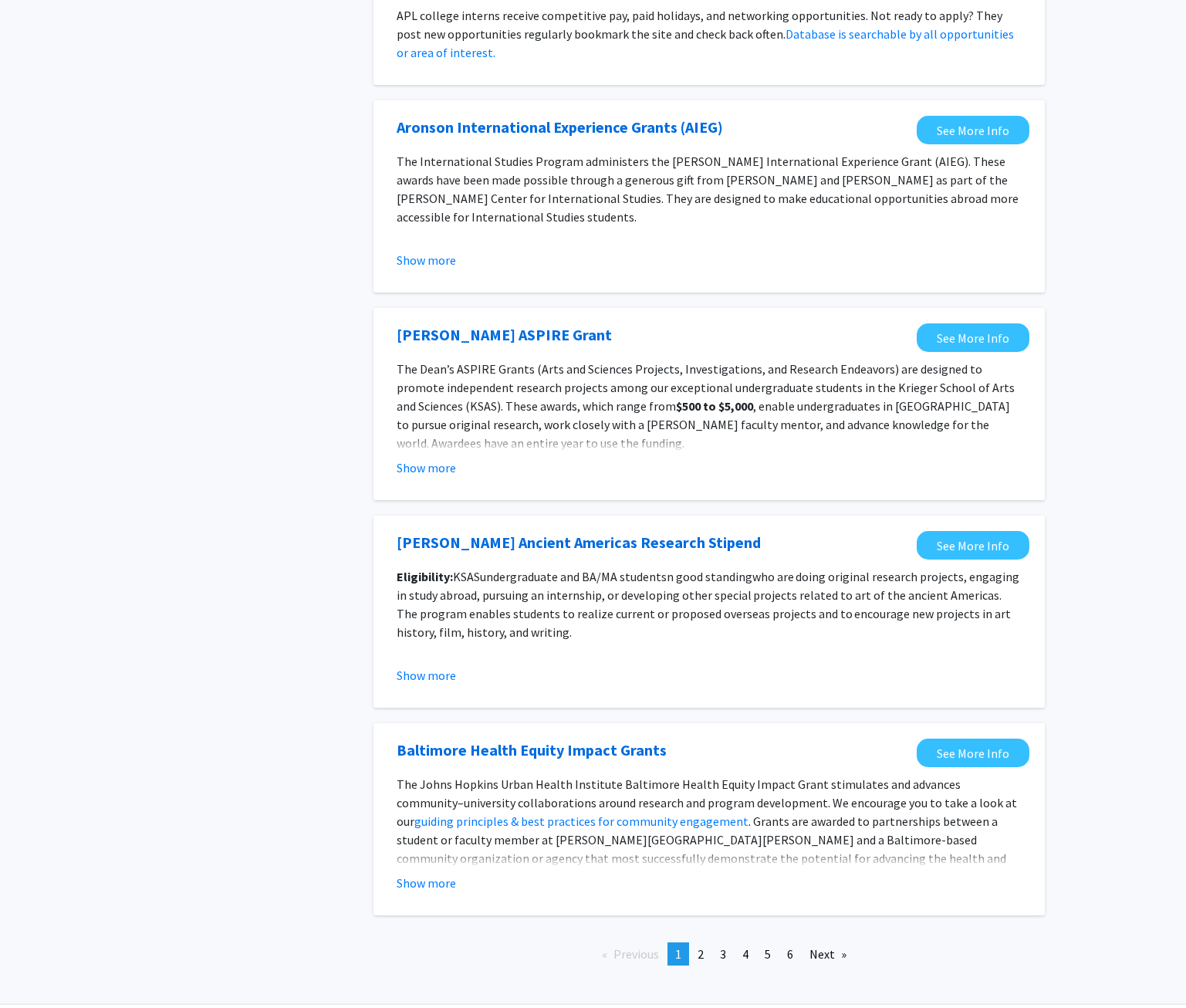
scroll to position [1308, 0]
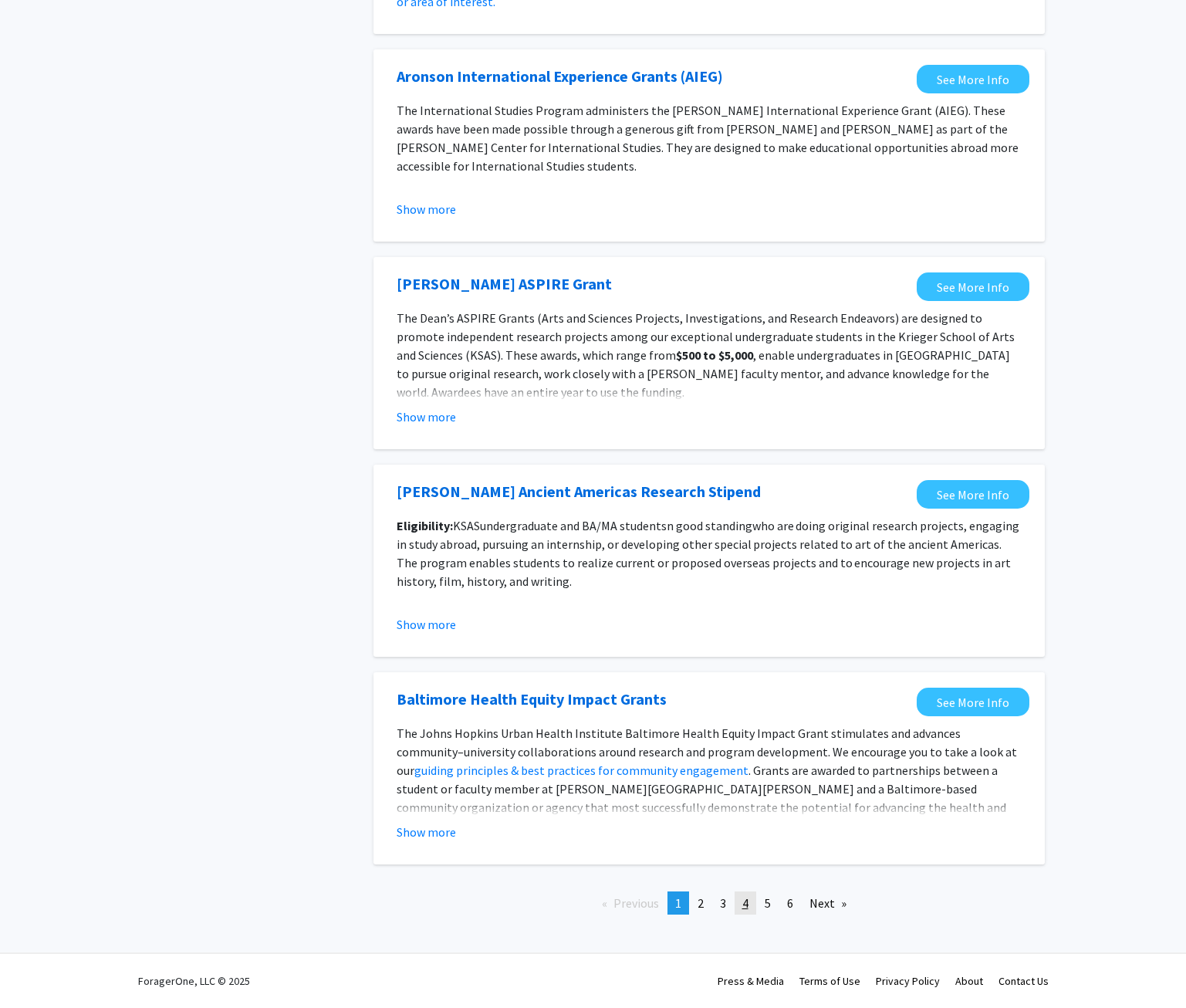
click at [739, 908] on link "page 4" at bounding box center [745, 902] width 22 height 23
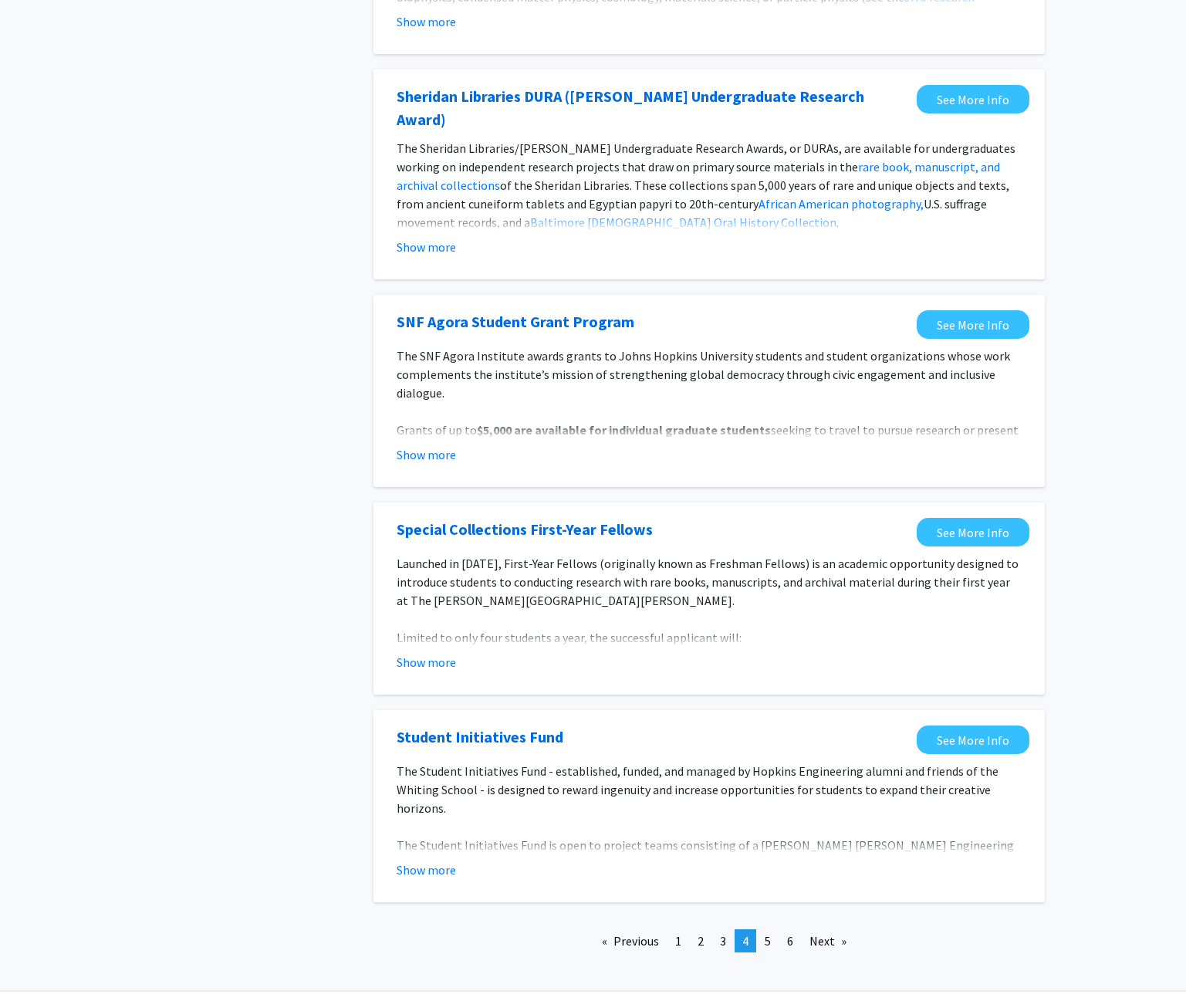
scroll to position [1327, 0]
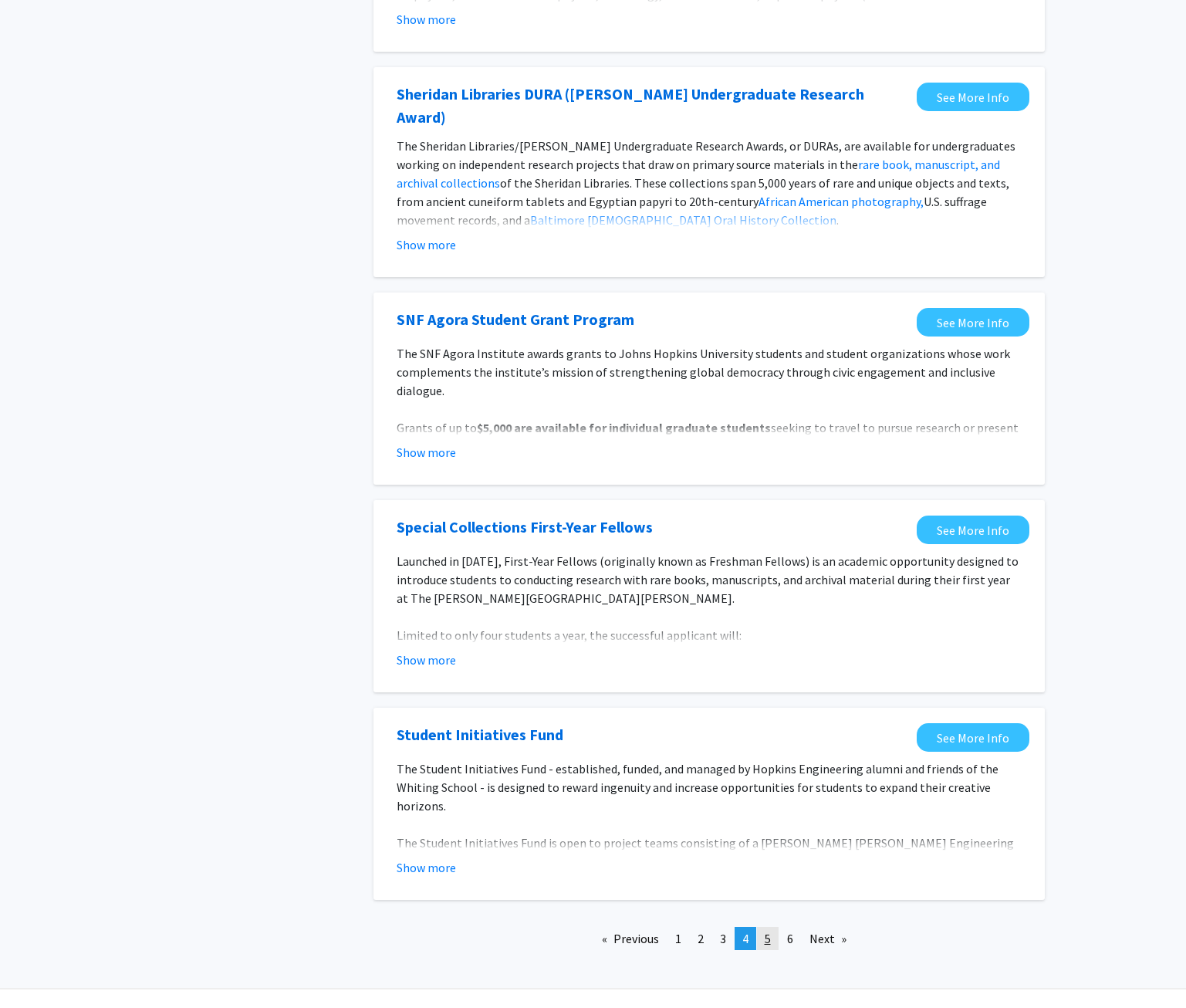
click at [768, 930] on span "5" at bounding box center [767, 938] width 6 height 16
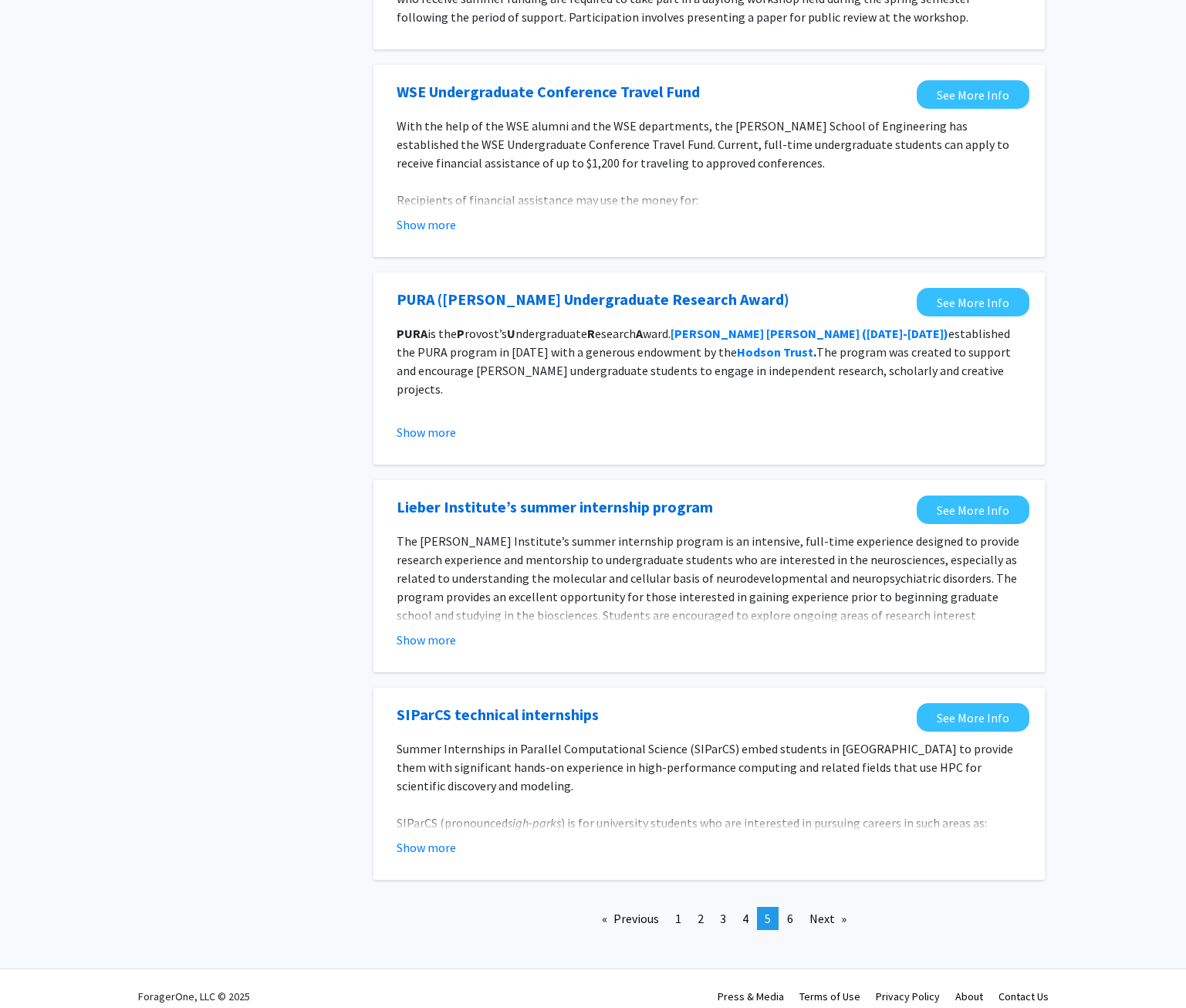
scroll to position [1308, 0]
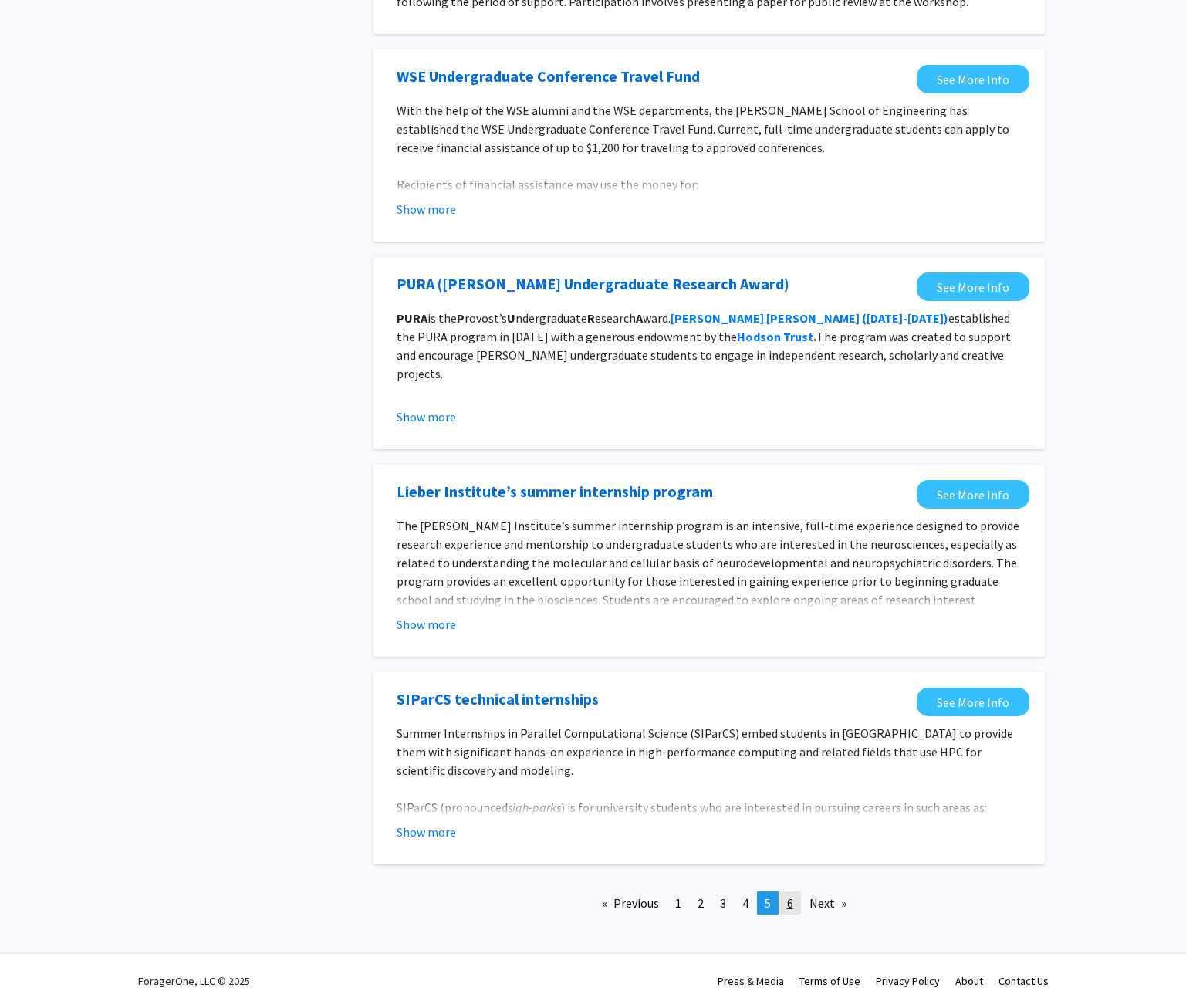
click at [794, 906] on link "page 6" at bounding box center [789, 902] width 22 height 23
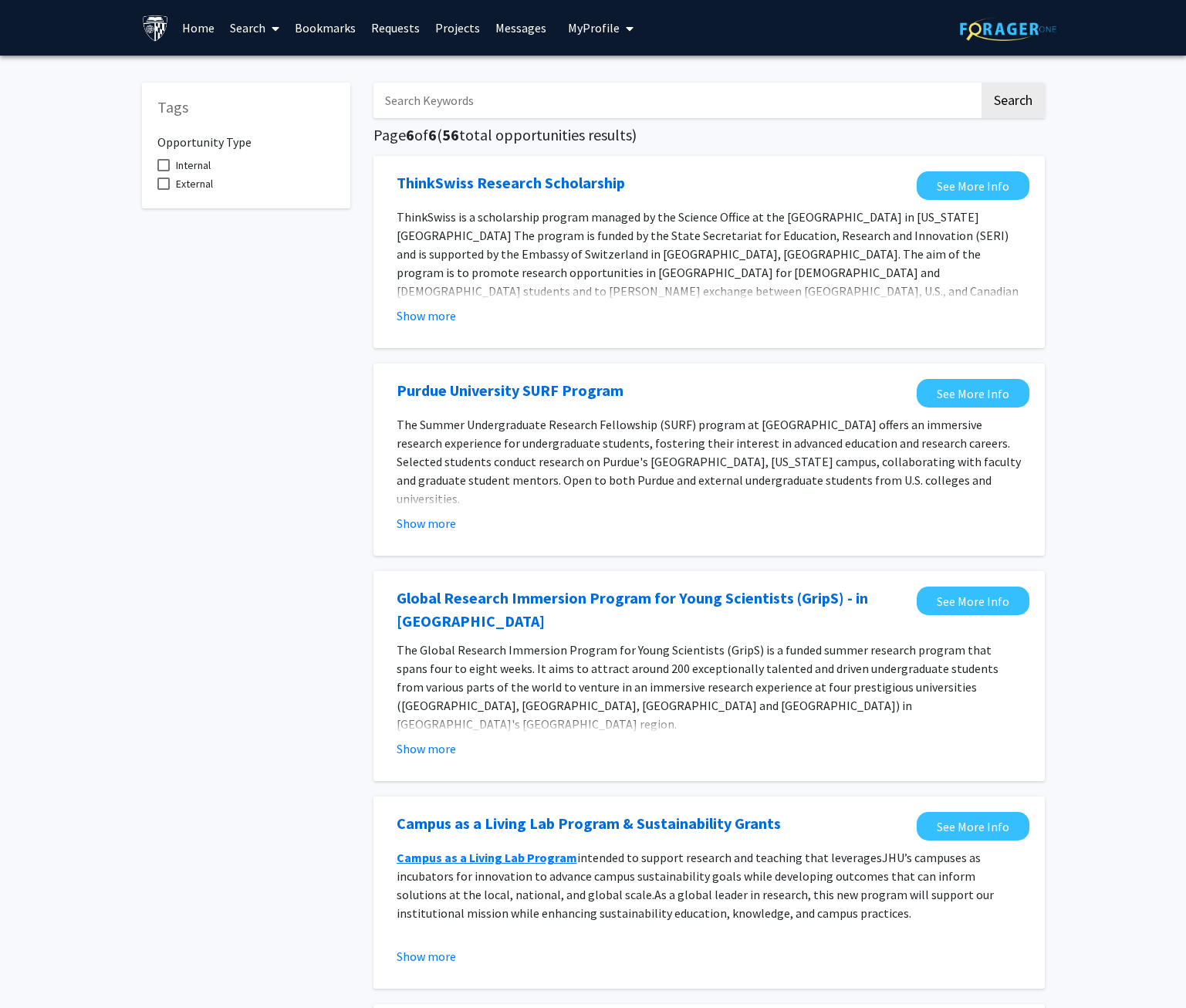
click at [161, 29] on img at bounding box center [155, 28] width 27 height 27
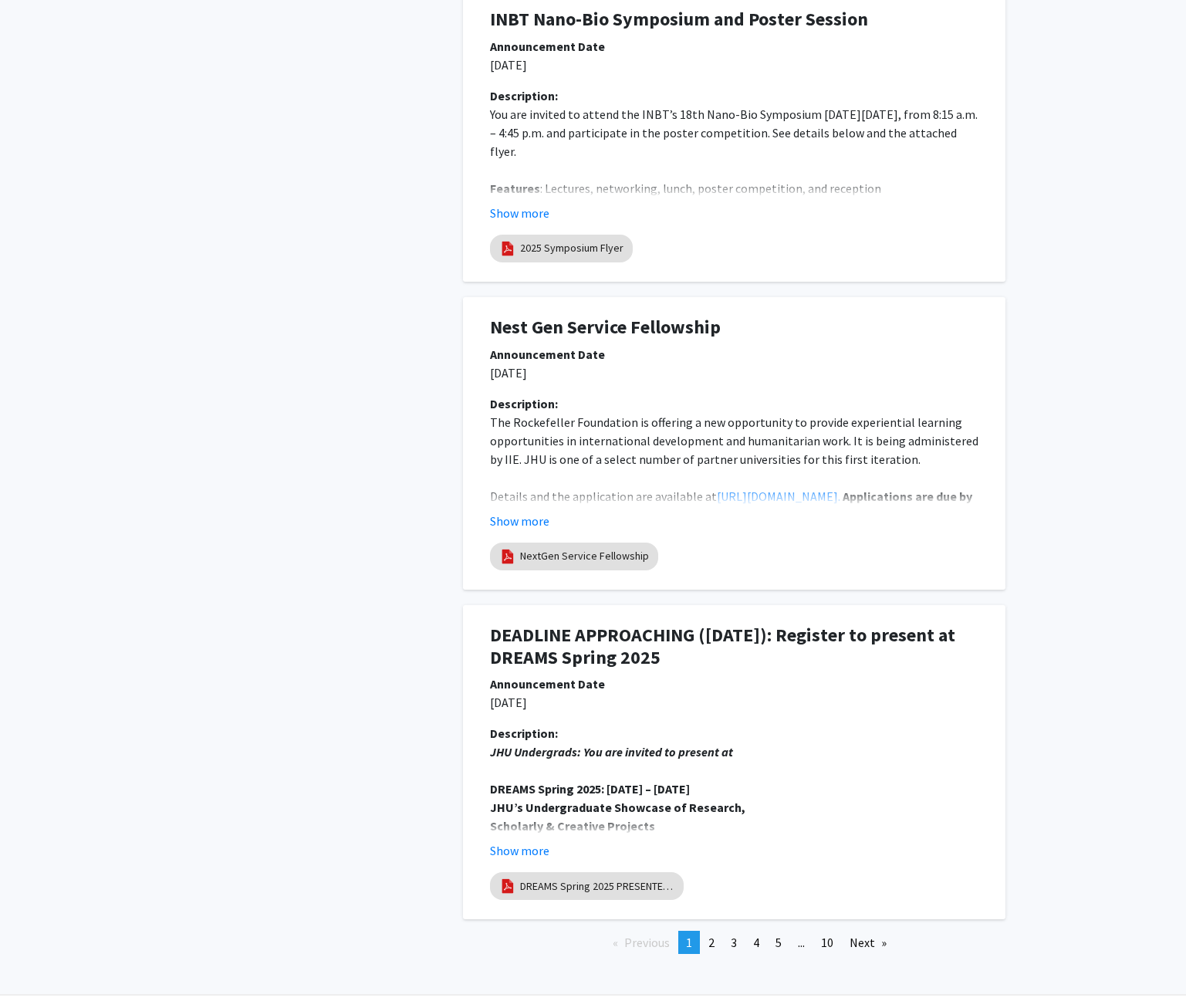
scroll to position [2527, 0]
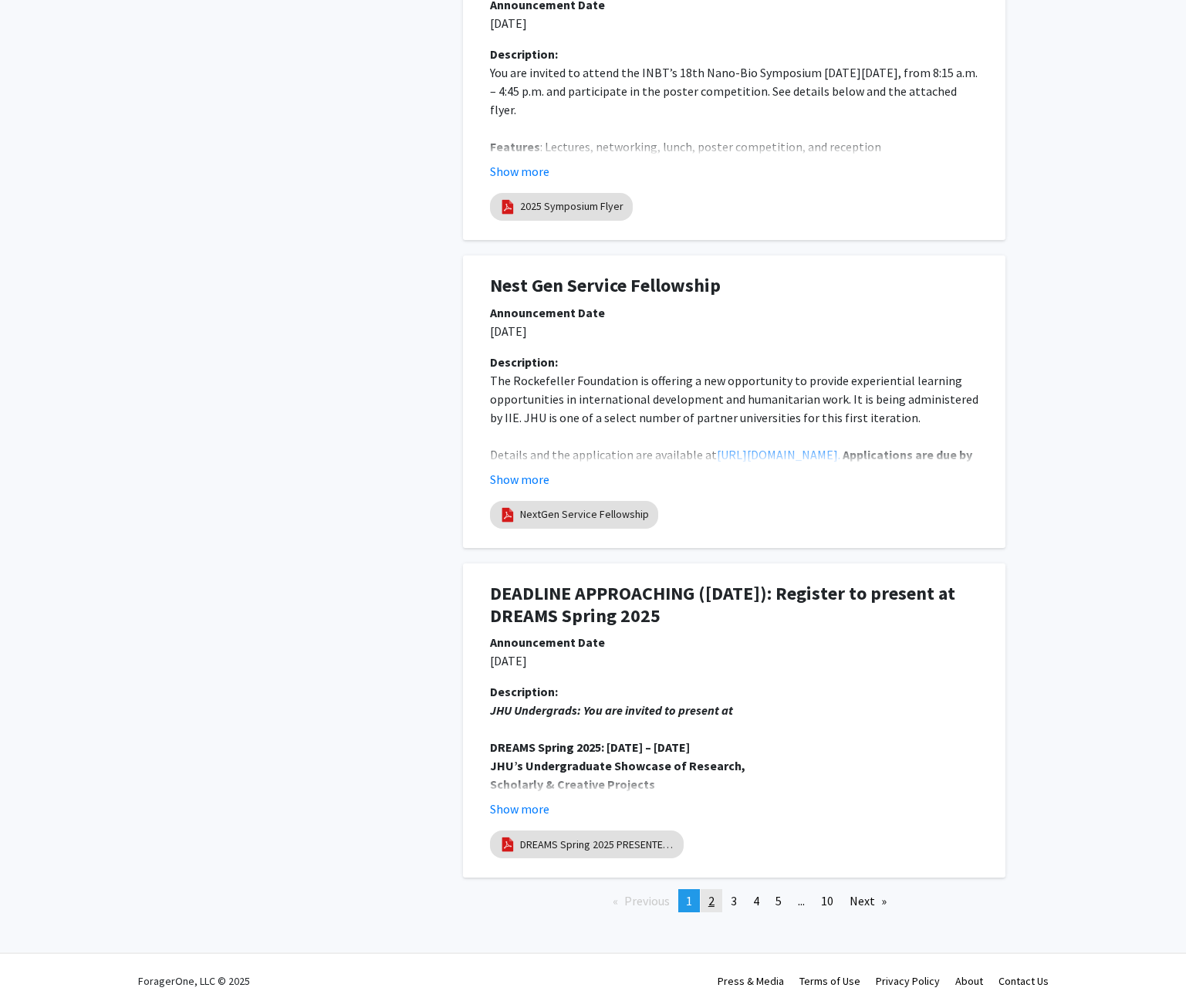
click at [712, 910] on link "page 2" at bounding box center [711, 900] width 22 height 23
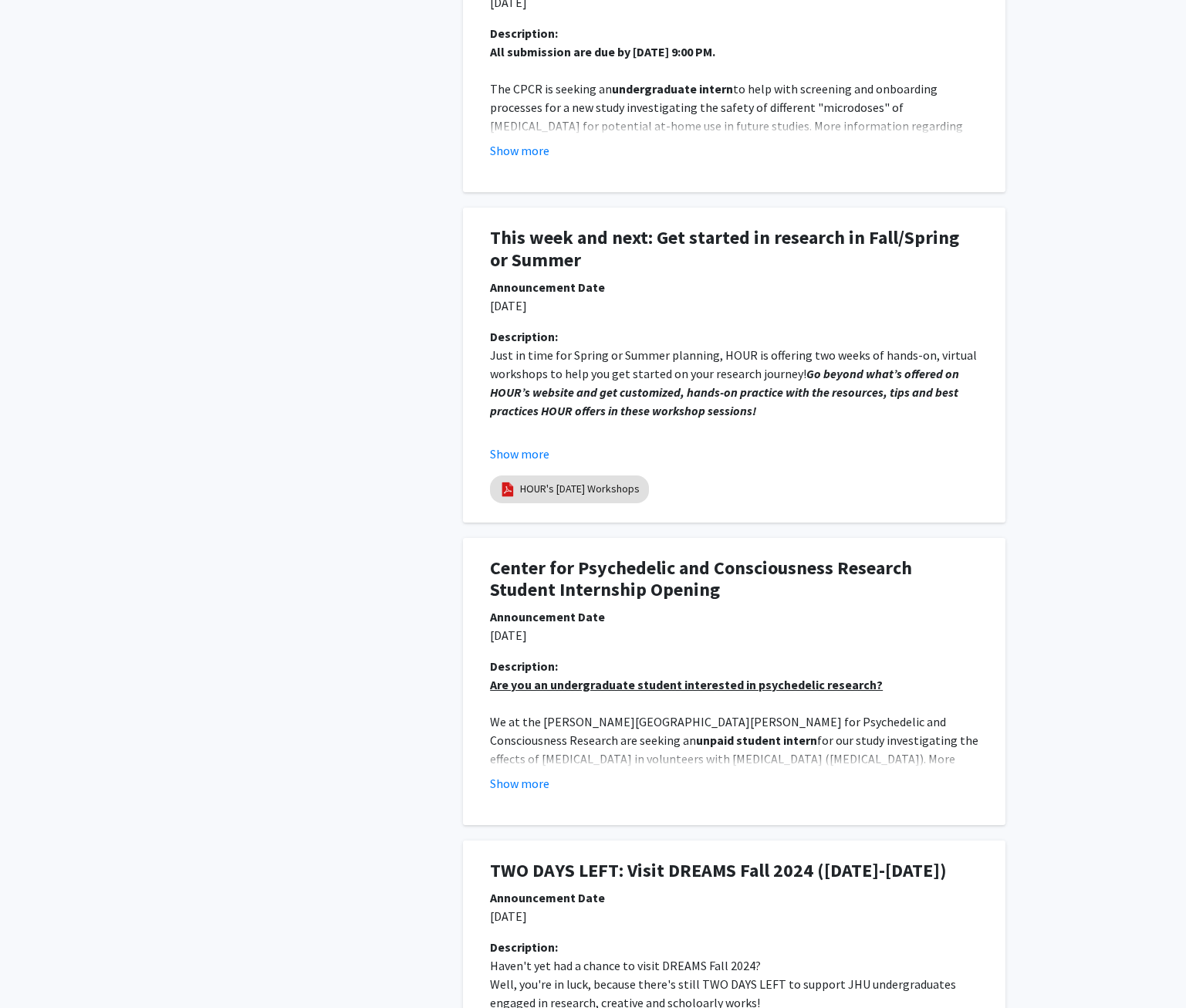
scroll to position [1466, 0]
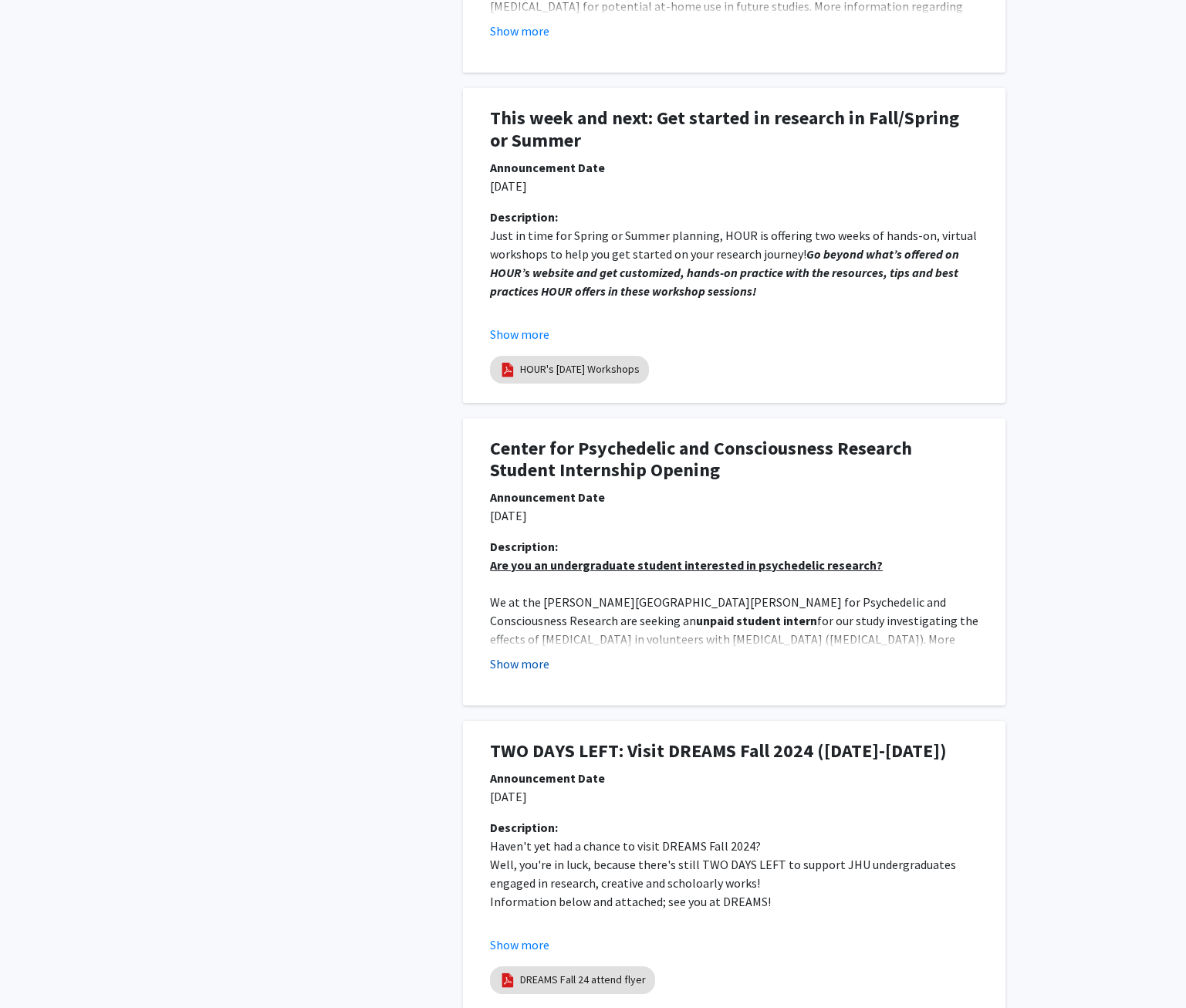
click at [510, 669] on button "Show more" at bounding box center [519, 663] width 59 height 18
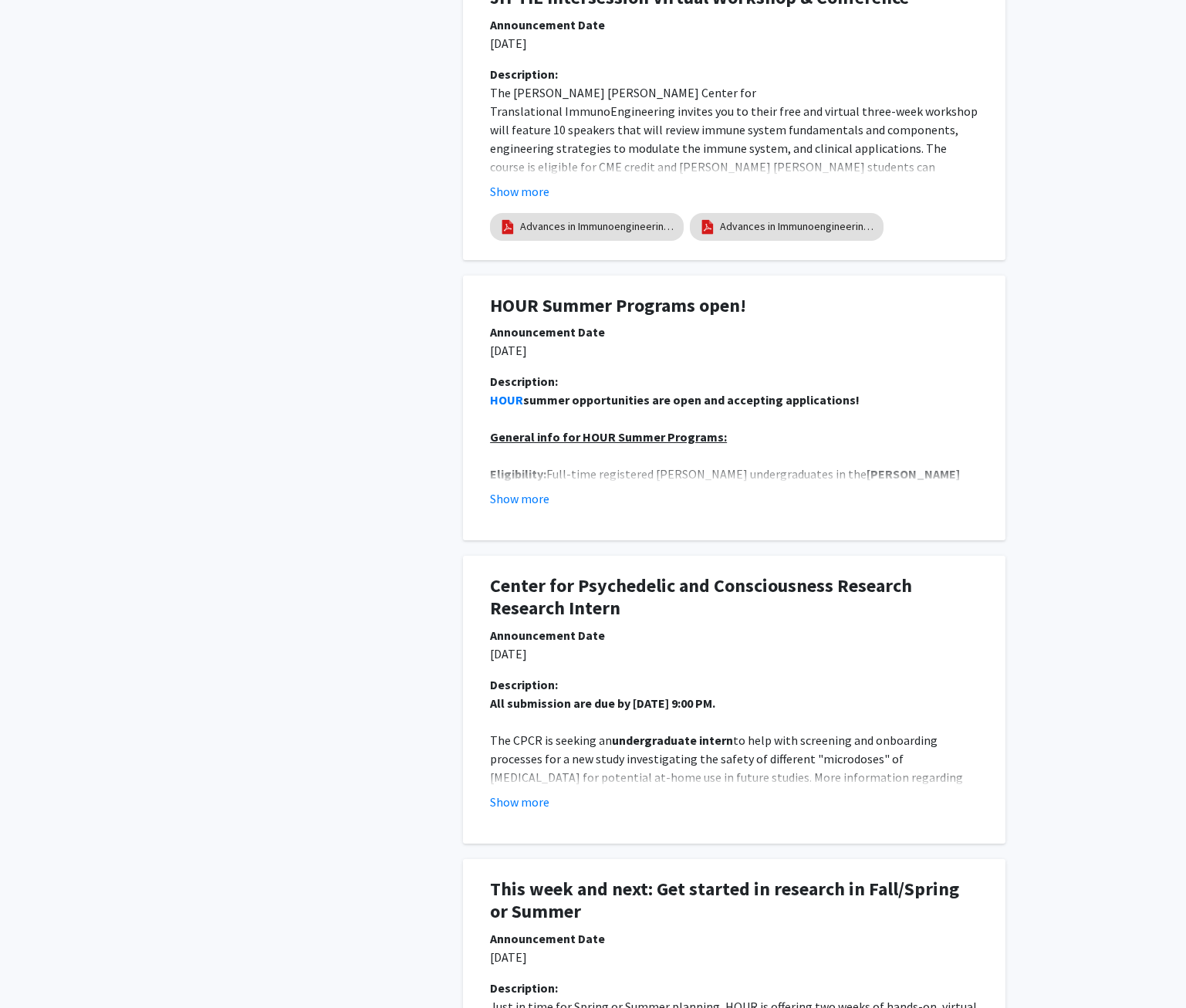
scroll to position [694, 0]
